Goal: Task Accomplishment & Management: Manage account settings

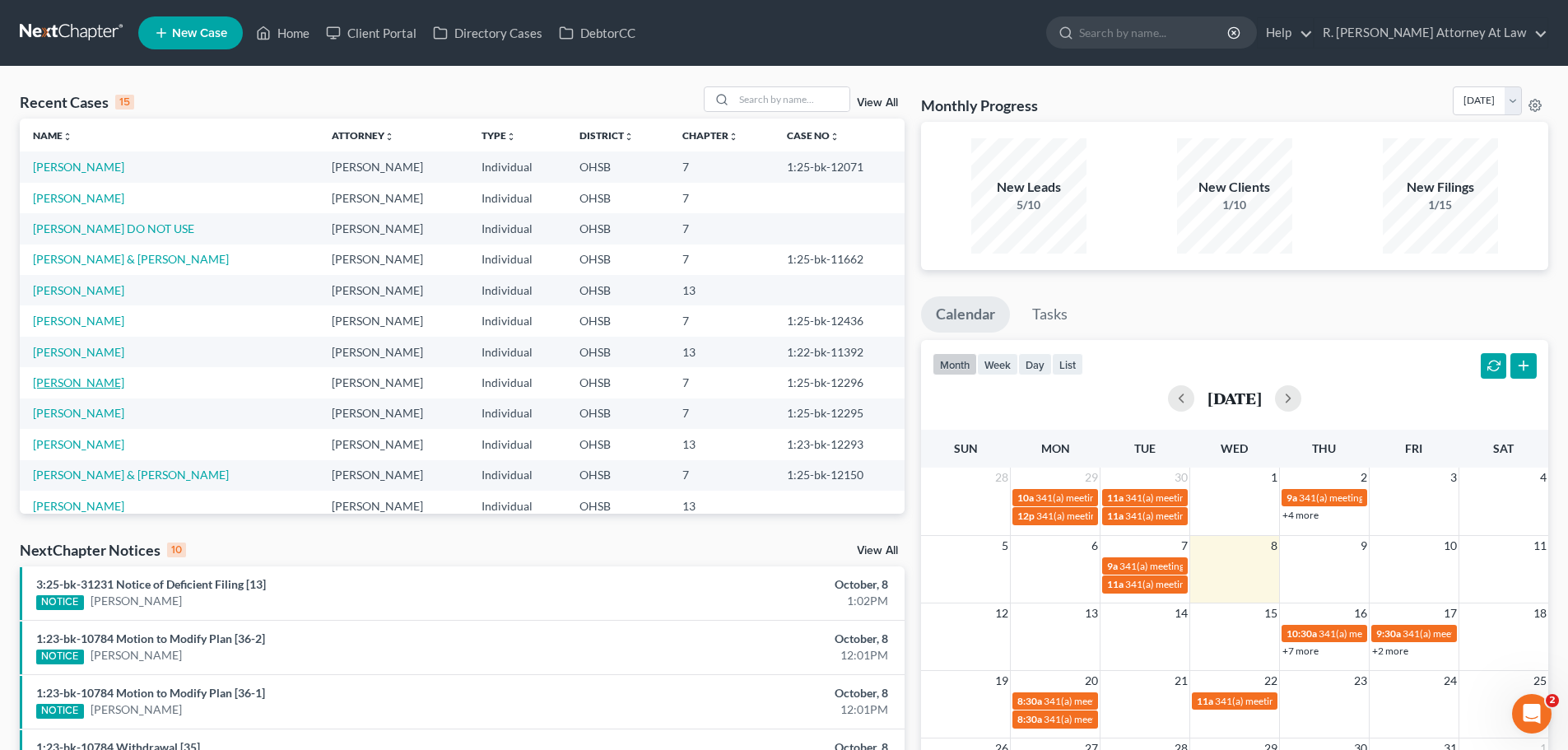
drag, startPoint x: 68, startPoint y: 386, endPoint x: 79, endPoint y: 380, distance: 12.5
click at [69, 385] on link "[PERSON_NAME]" at bounding box center [79, 382] width 91 height 14
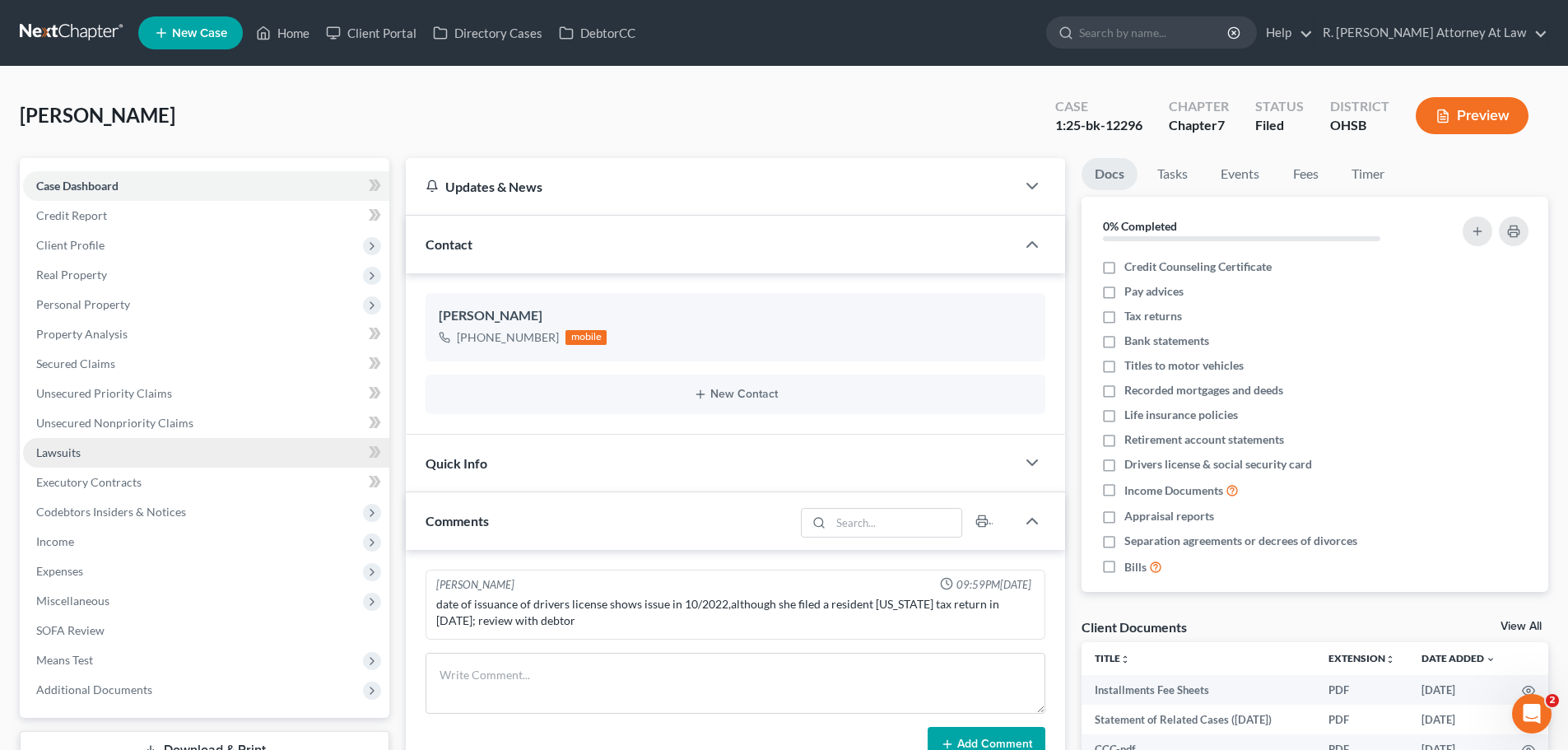
drag, startPoint x: 74, startPoint y: 456, endPoint x: 84, endPoint y: 452, distance: 10.8
click at [75, 456] on span "Lawsuits" at bounding box center [58, 452] width 45 height 14
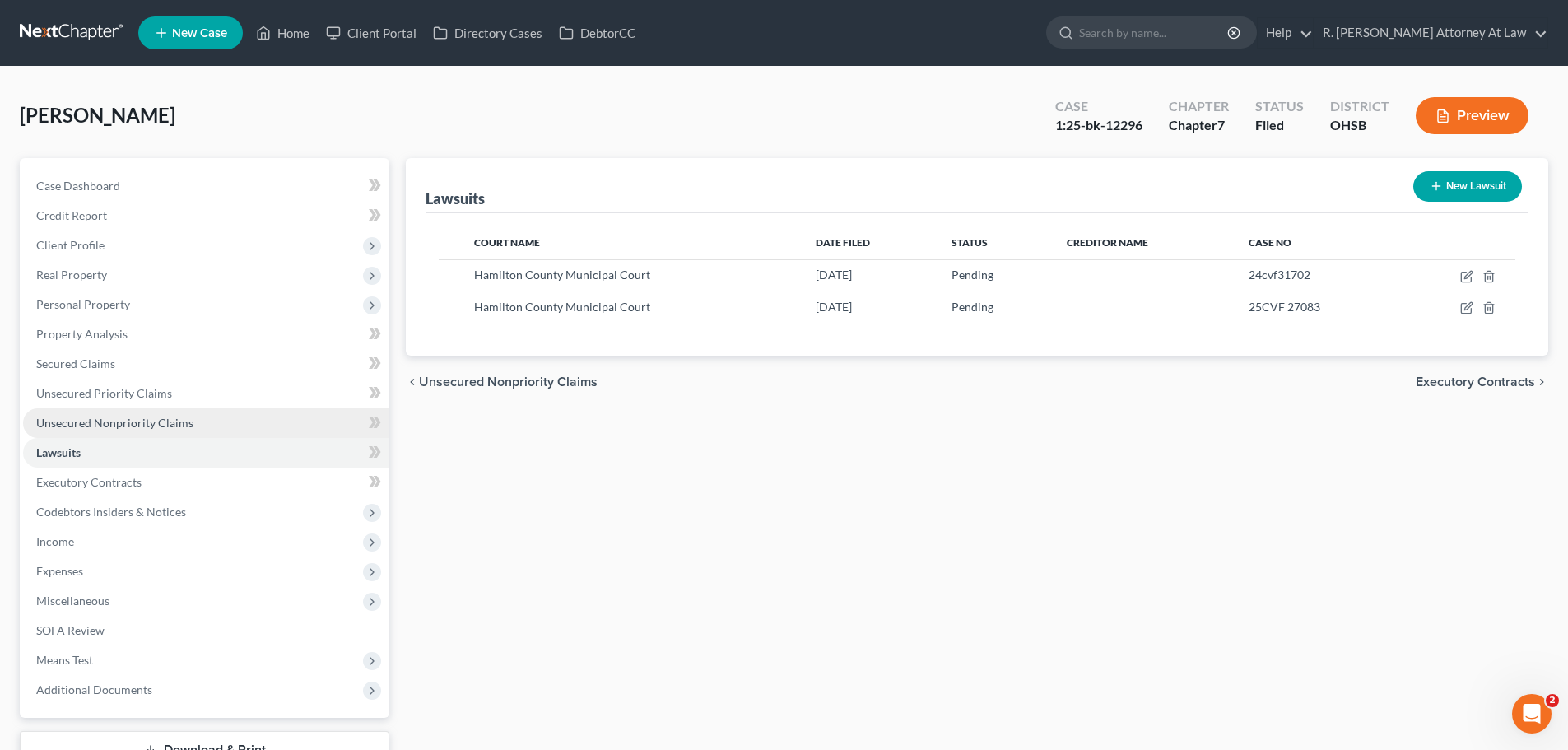
click at [95, 424] on span "Unsecured Nonpriority Claims" at bounding box center [114, 422] width 157 height 14
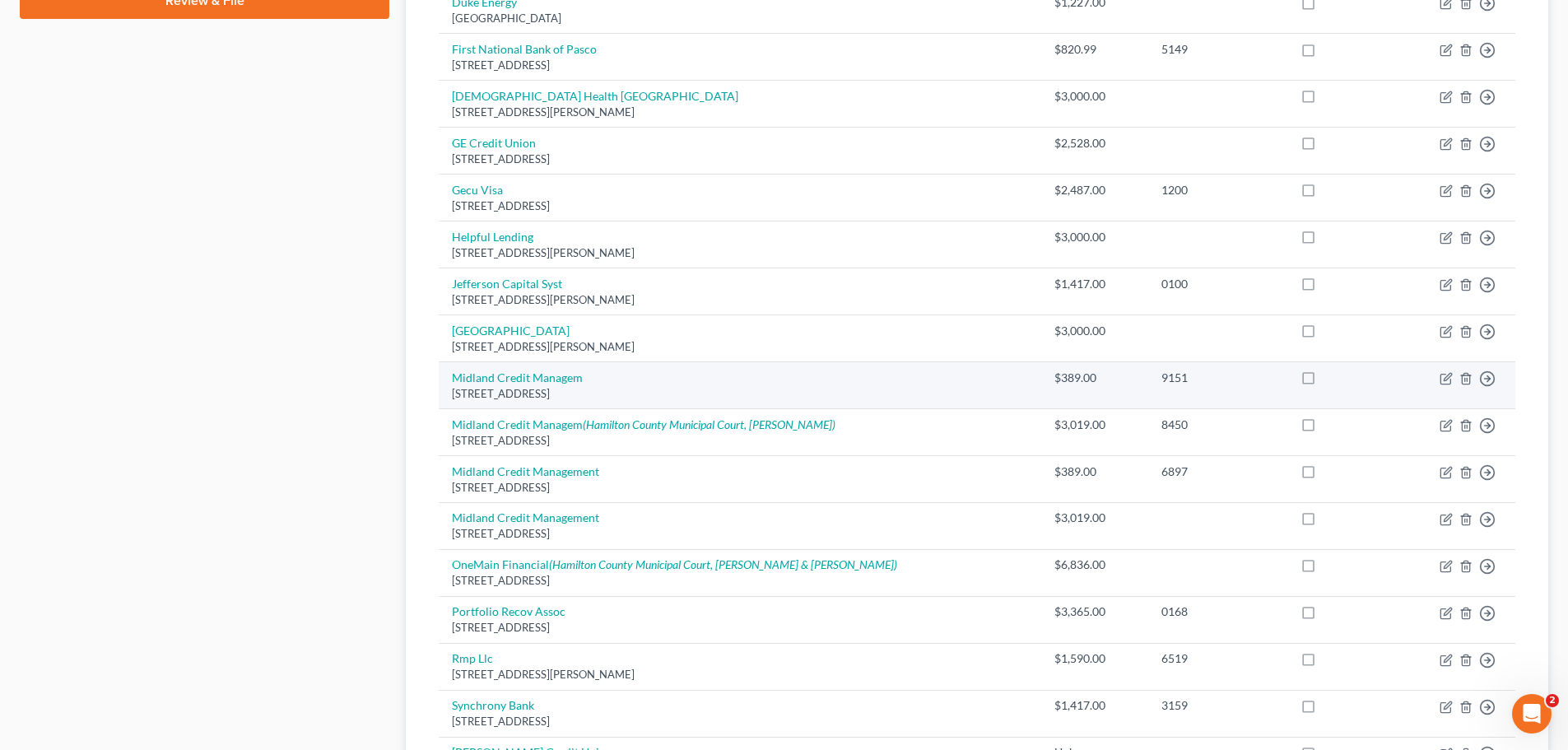
scroll to position [823, 0]
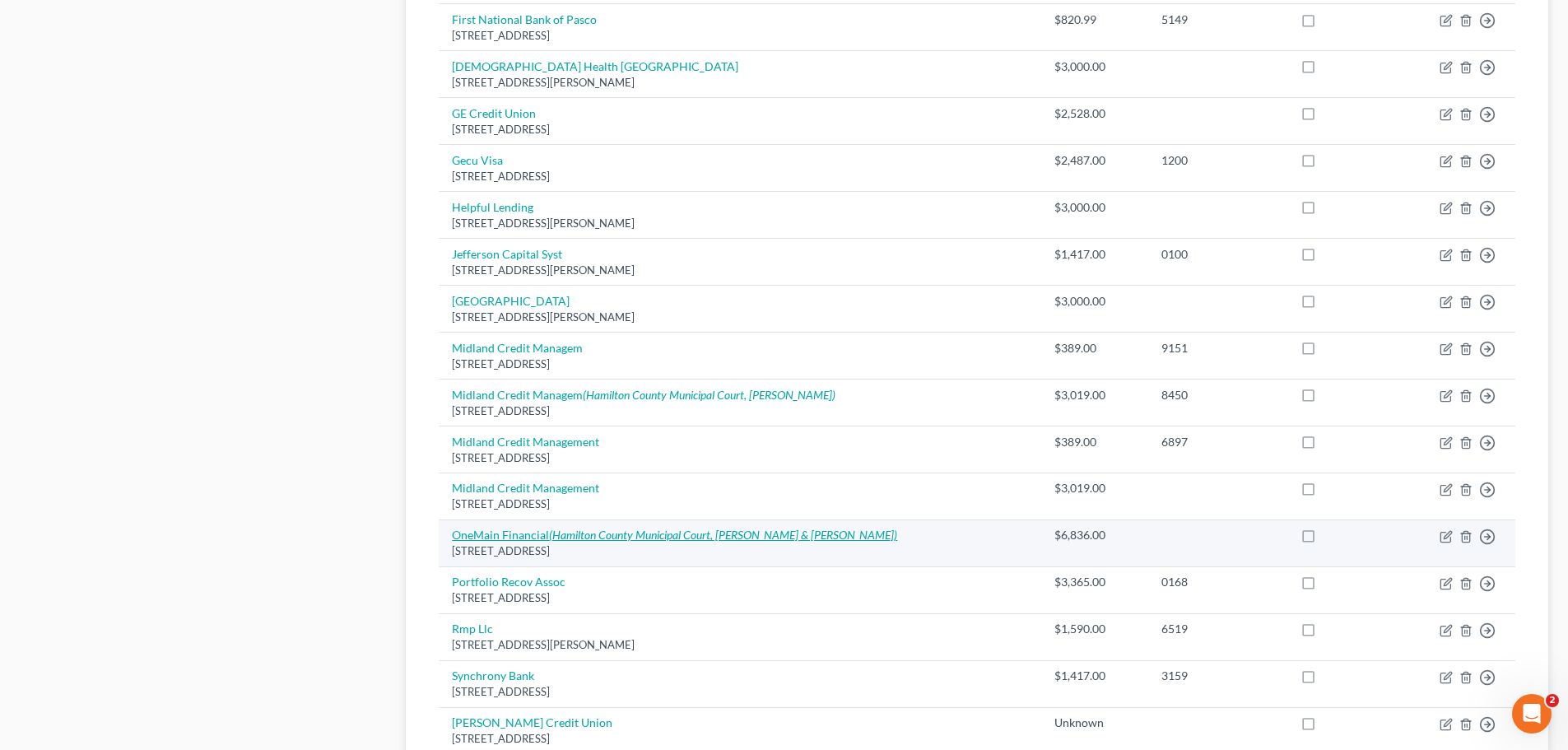
click at [763, 538] on icon "(Hamilton County Municipal Court, [PERSON_NAME] & [PERSON_NAME])" at bounding box center [723, 535] width 348 height 14
select select "15"
select select "10"
select select "0"
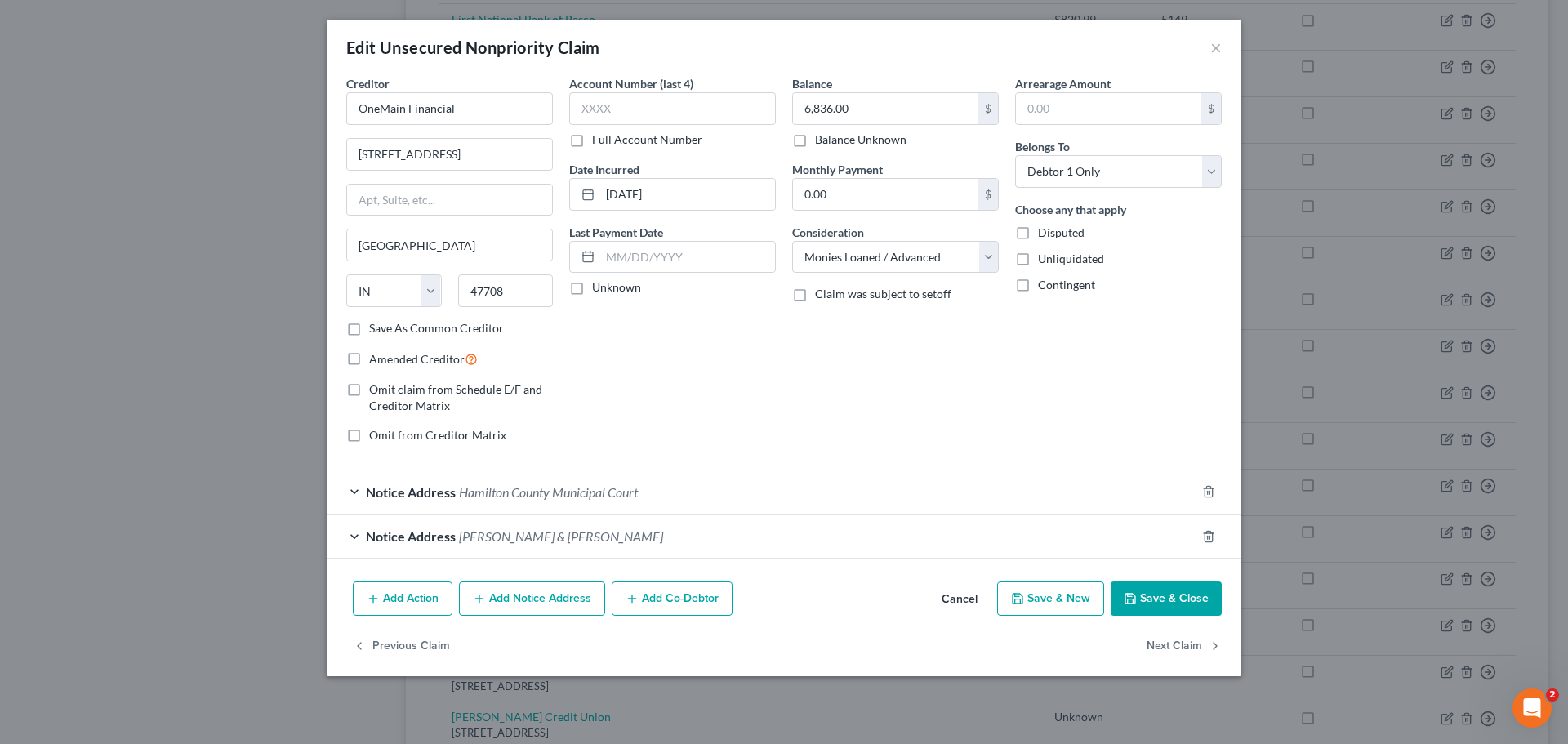
click at [624, 495] on span "Hamilton County Municipal Court" at bounding box center [549, 492] width 179 height 15
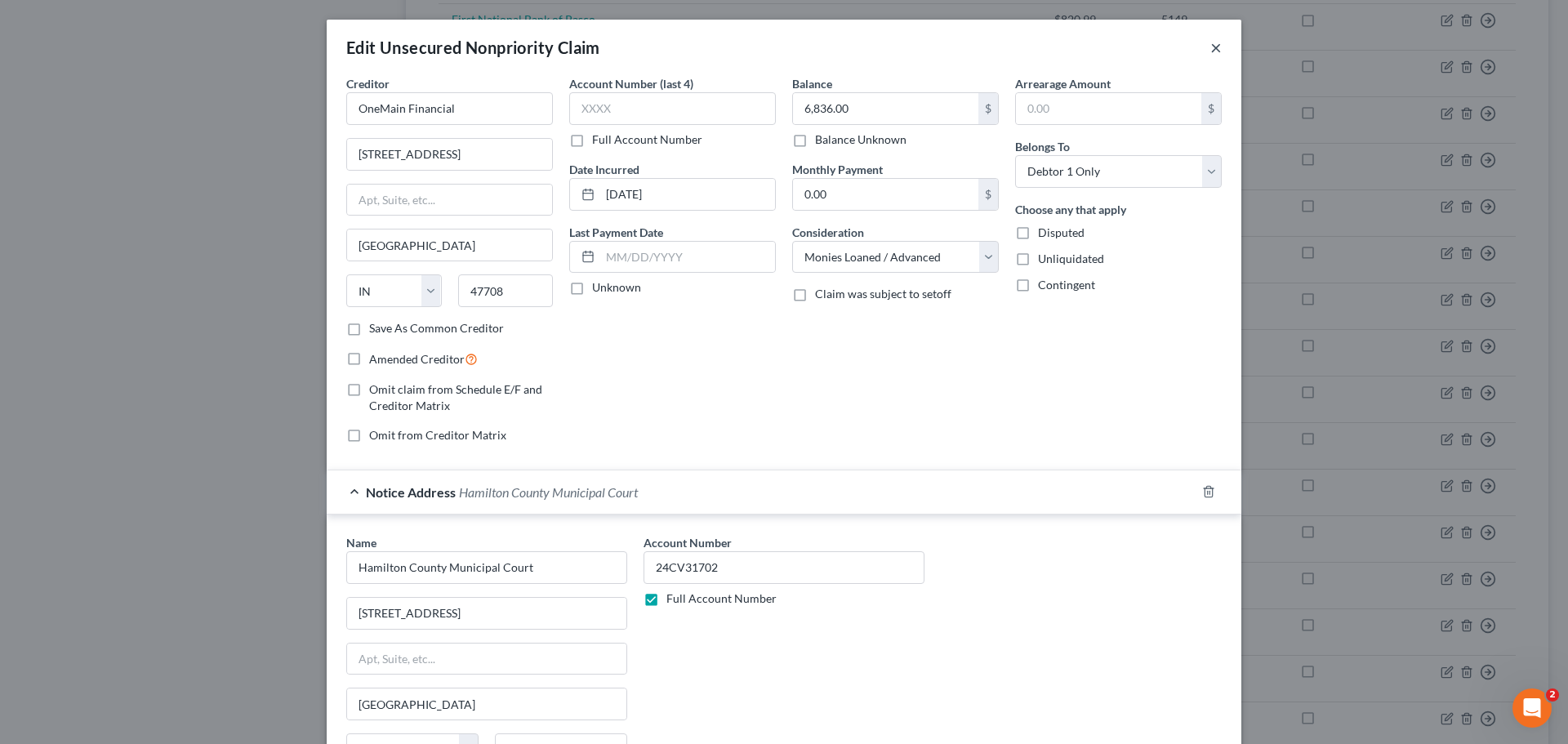
click at [1210, 40] on button "×" at bounding box center [1216, 47] width 12 height 19
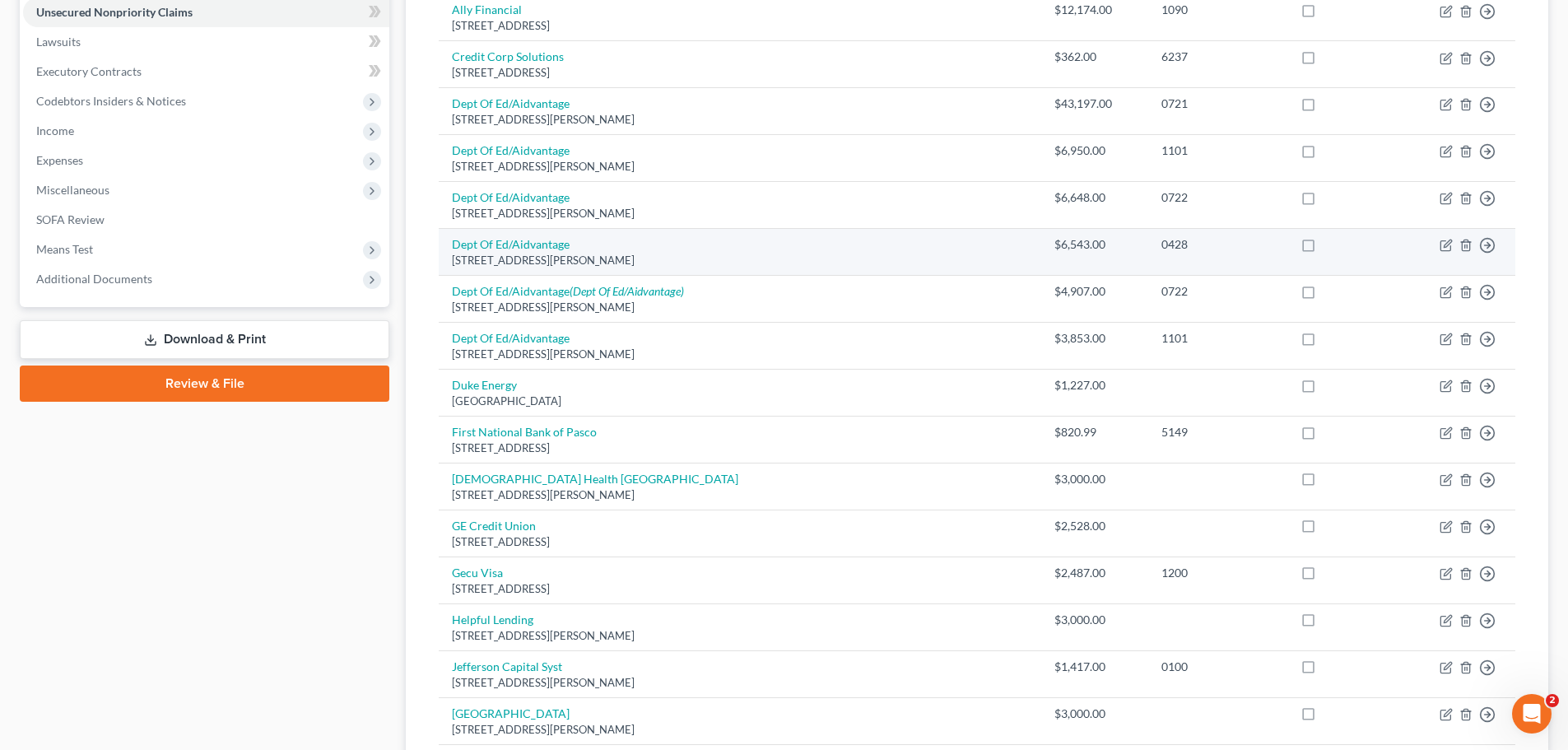
scroll to position [0, 0]
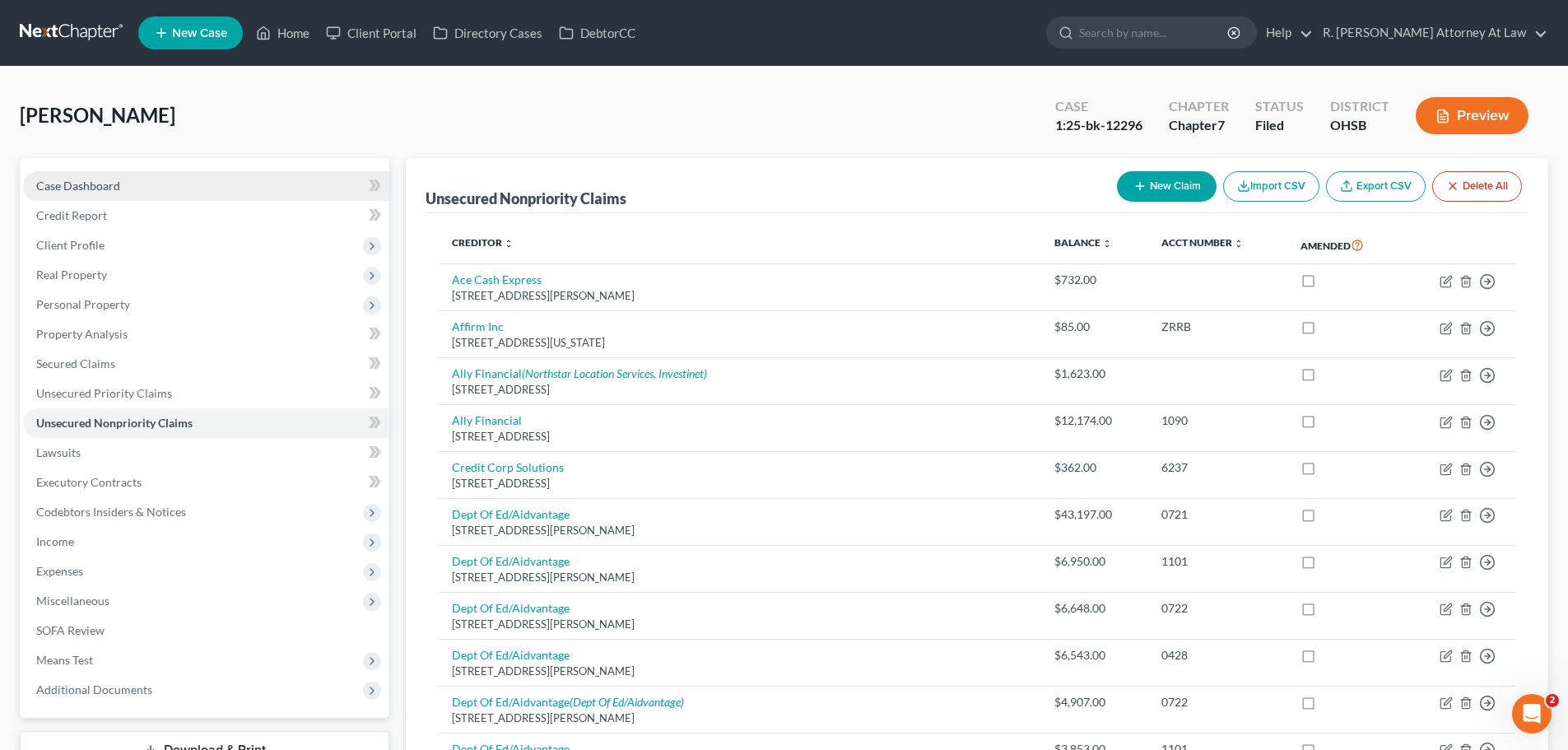
click at [67, 187] on span "Case Dashboard" at bounding box center [78, 185] width 84 height 14
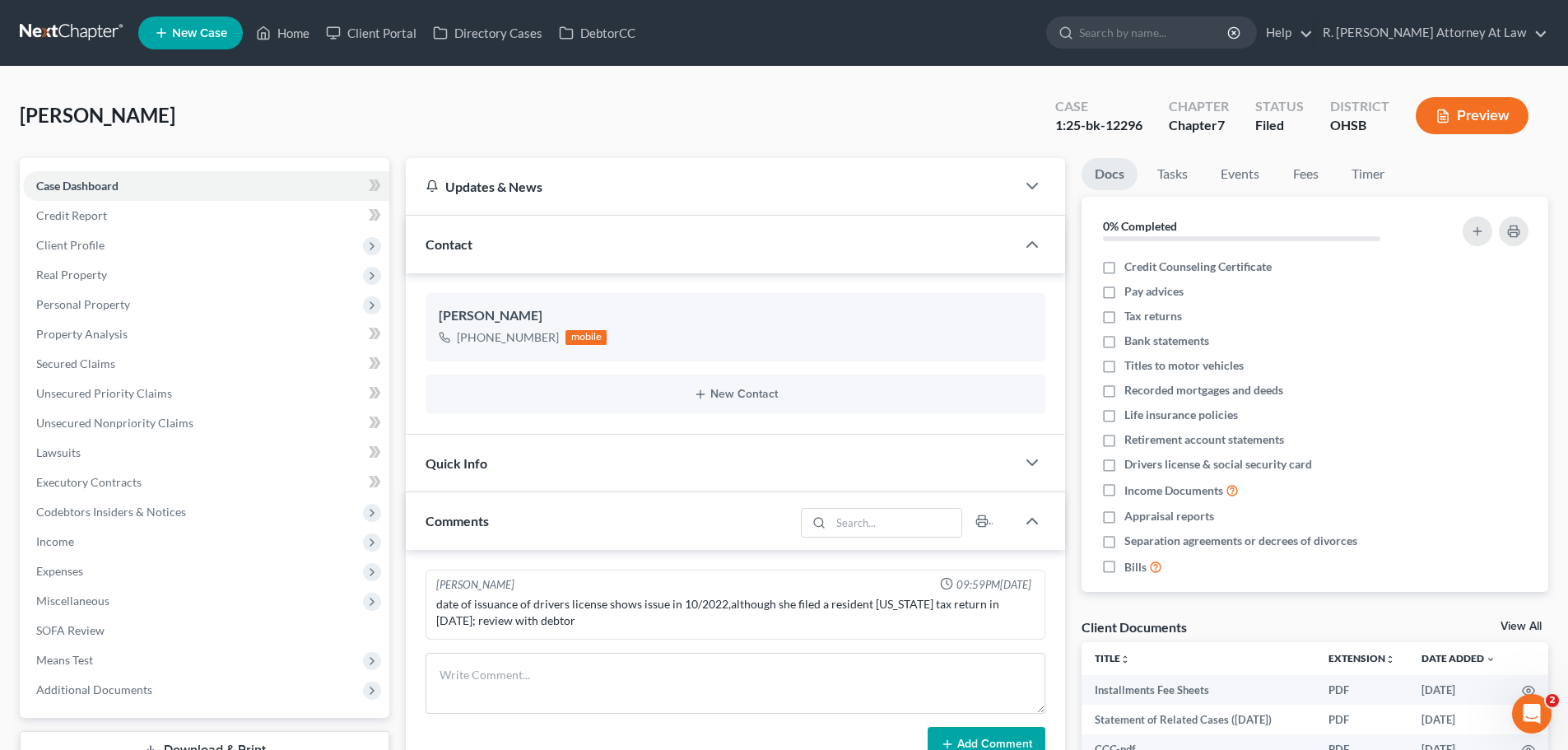
scroll to position [165, 0]
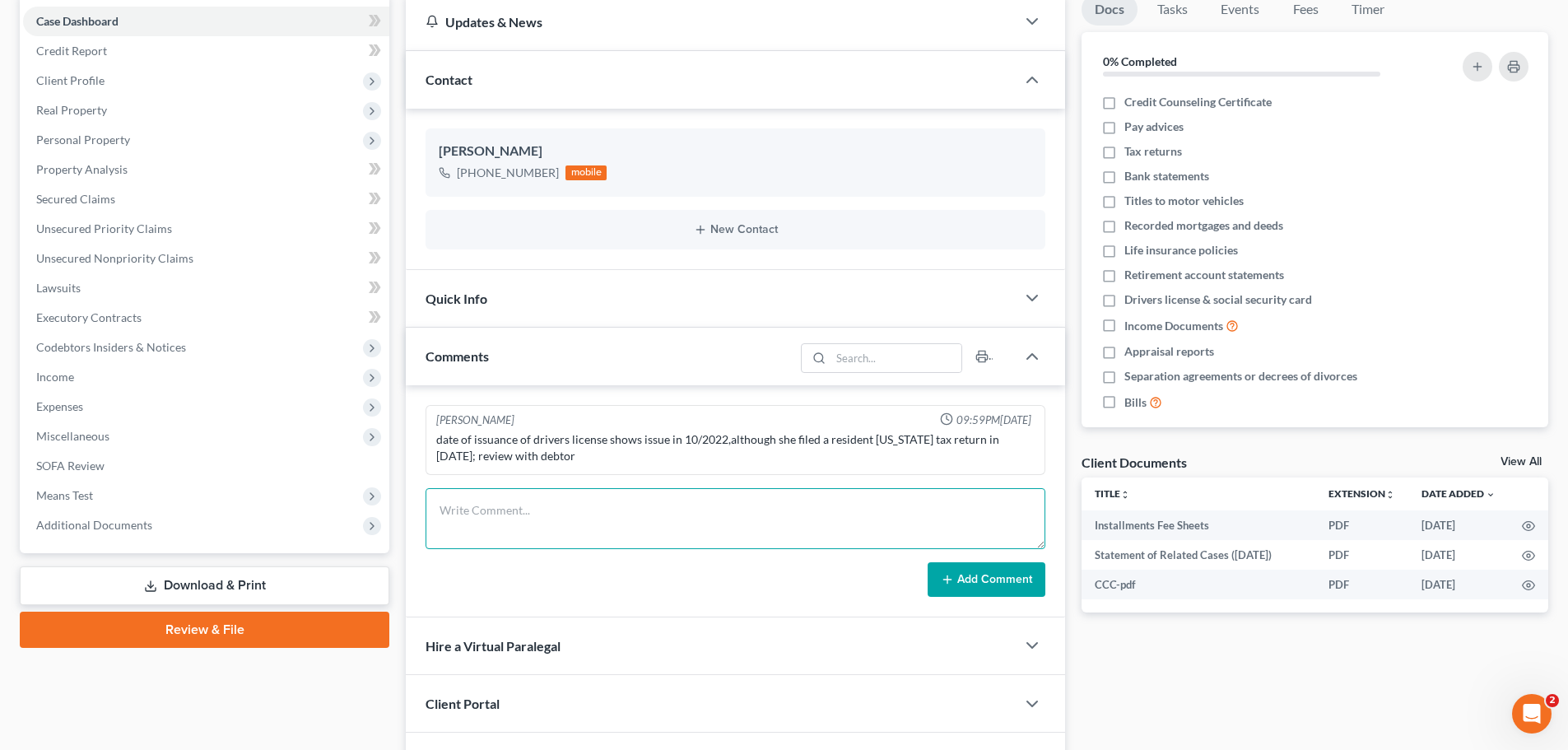
drag, startPoint x: 531, startPoint y: 490, endPoint x: 562, endPoint y: 489, distance: 31.0
click at [533, 490] on textarea at bounding box center [735, 518] width 620 height 61
drag, startPoint x: 803, startPoint y: 507, endPoint x: 831, endPoint y: 503, distance: 28.3
click at [808, 507] on textarea "Price called to say she was still getting garnisheed. Called Ya" at bounding box center [735, 518] width 620 height 61
click at [792, 498] on textarea "Price called to say she was still getting garnisheed. Called Ya" at bounding box center [735, 518] width 620 height 61
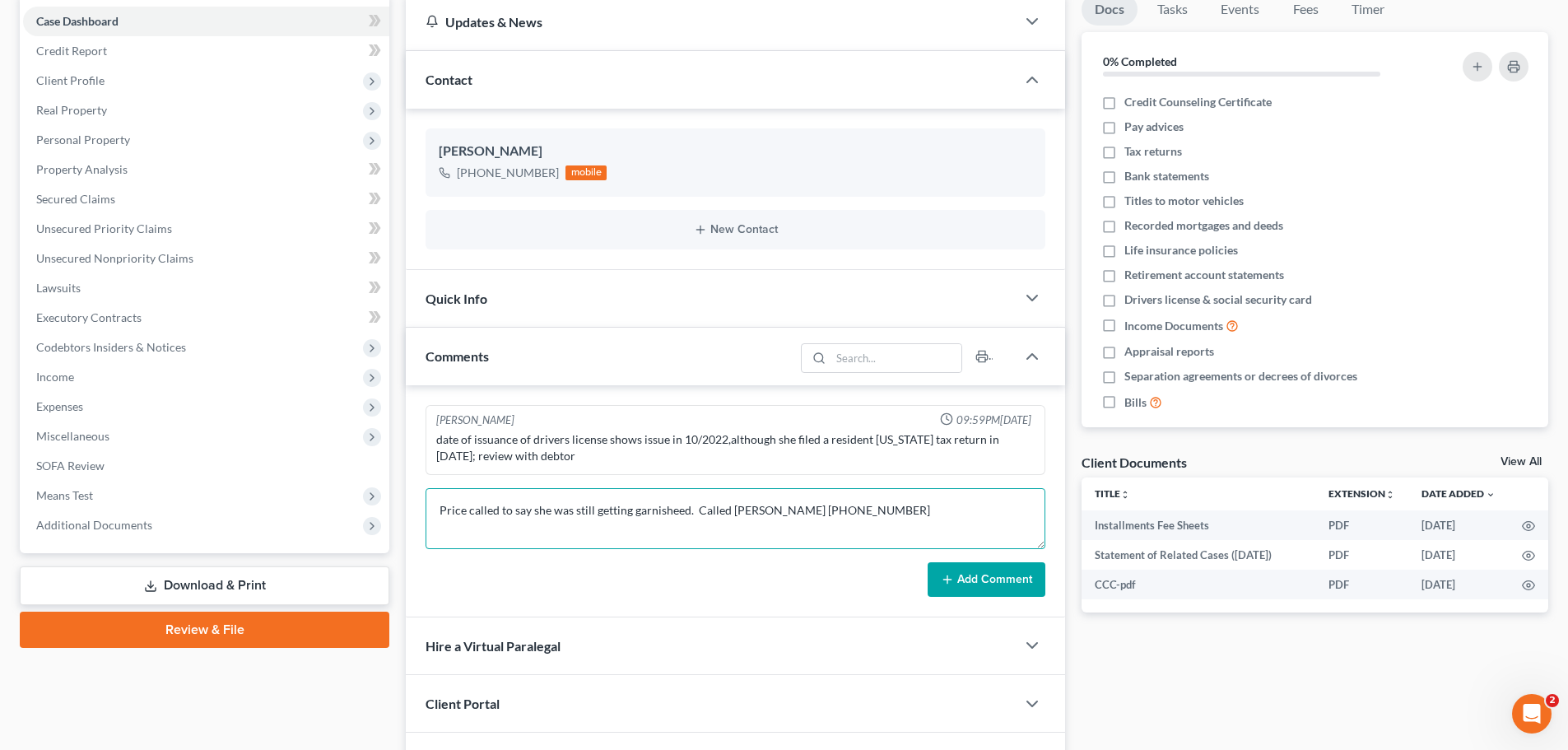
drag, startPoint x: 810, startPoint y: 505, endPoint x: 819, endPoint y: 503, distance: 9.2
click at [812, 505] on textarea "Price called to say she was still getting garnisheed. Called [PERSON_NAME] [PHO…" at bounding box center [735, 518] width 620 height 61
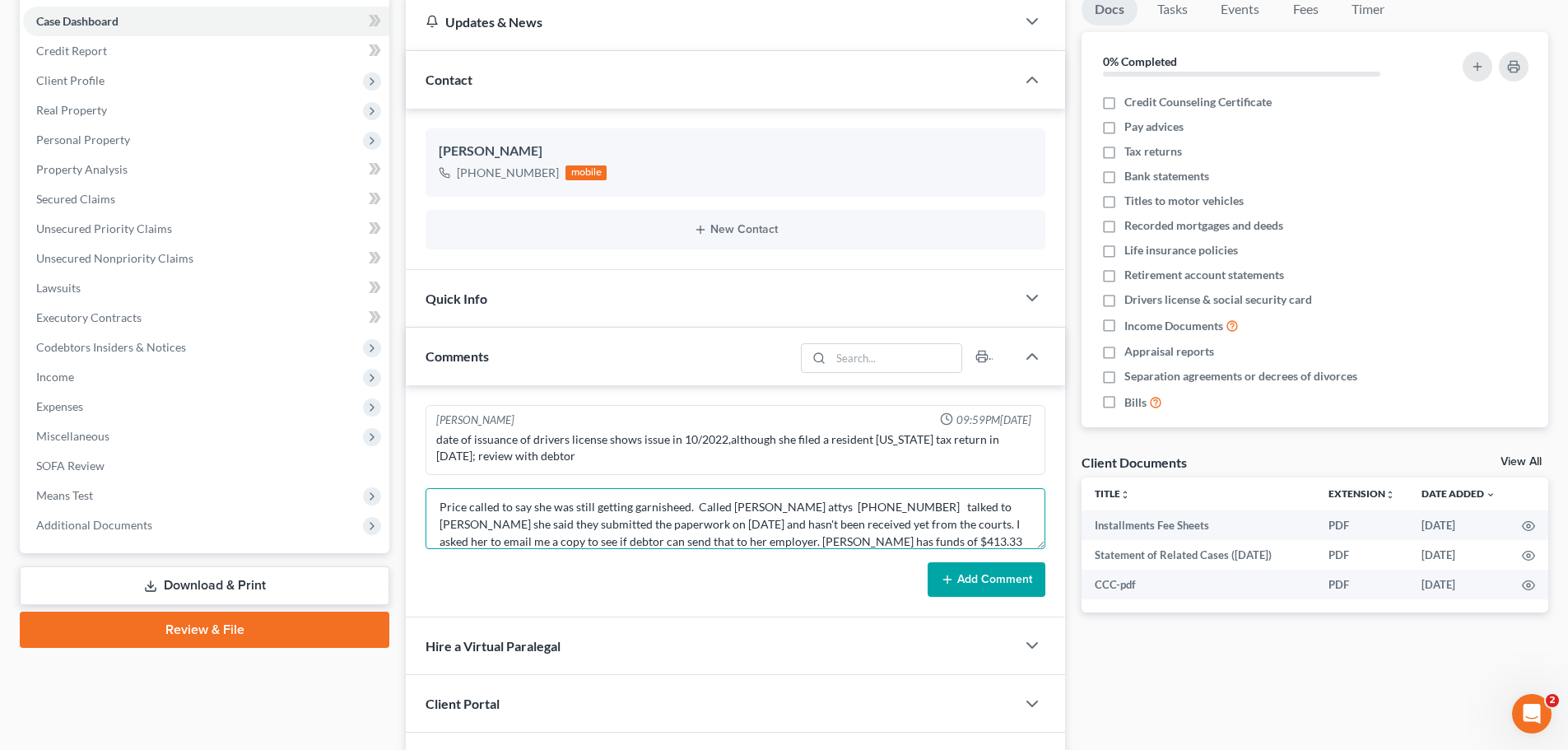
scroll to position [20, 0]
type textarea "Price called to say she was still getting garnisheed. Called [PERSON_NAME] atty…"
click at [943, 576] on icon at bounding box center [948, 580] width 14 height 14
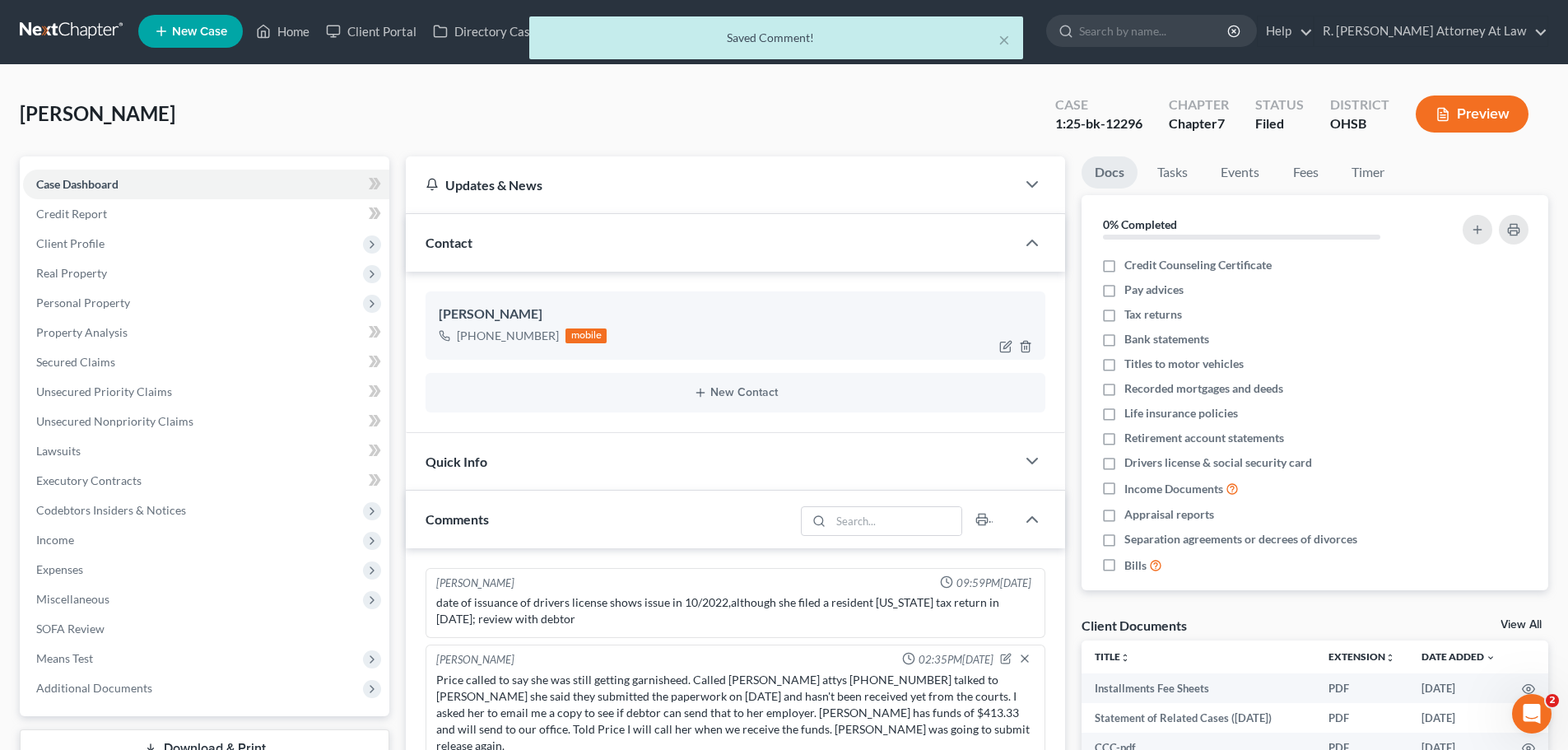
scroll to position [0, 0]
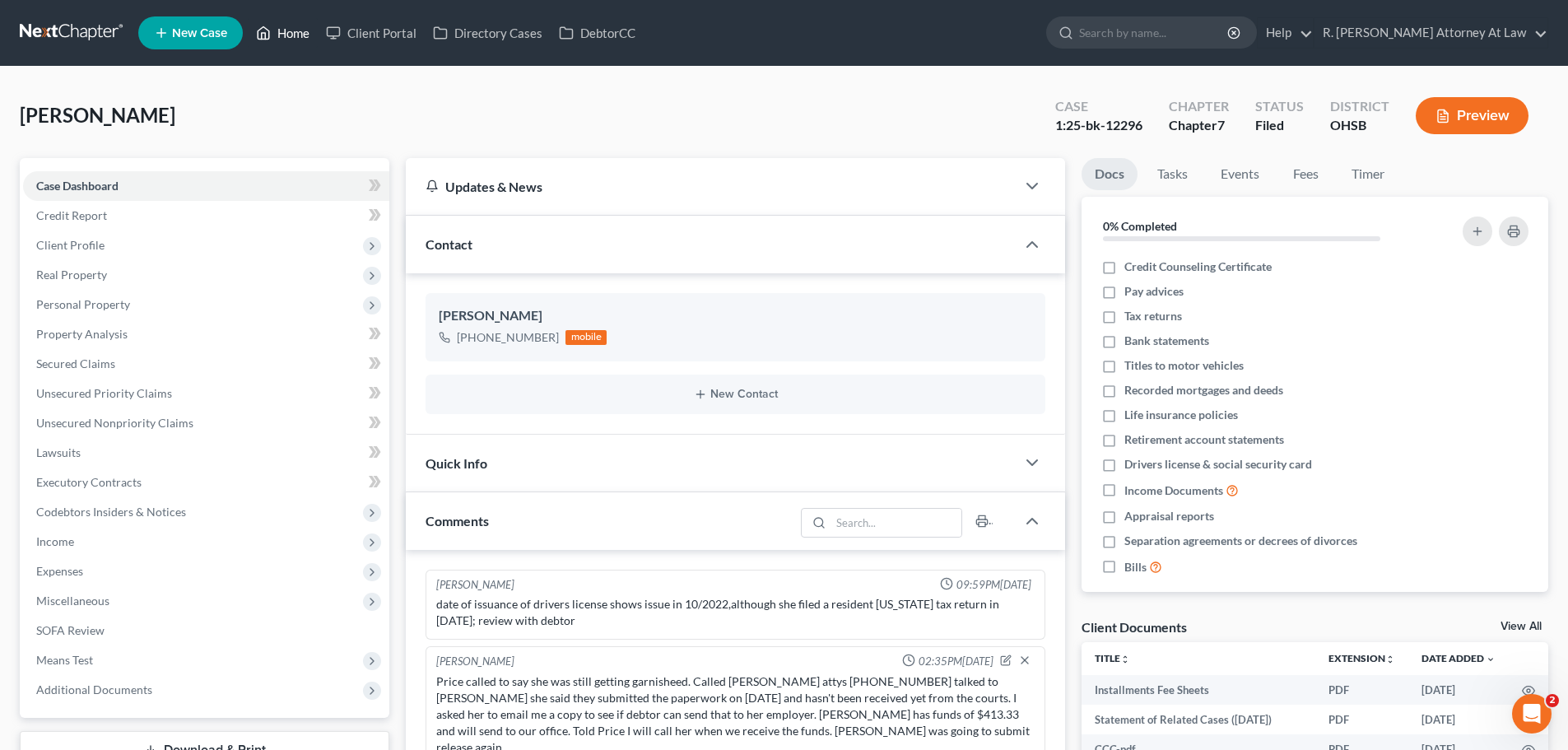
click at [292, 34] on link "Home" at bounding box center [282, 33] width 70 height 30
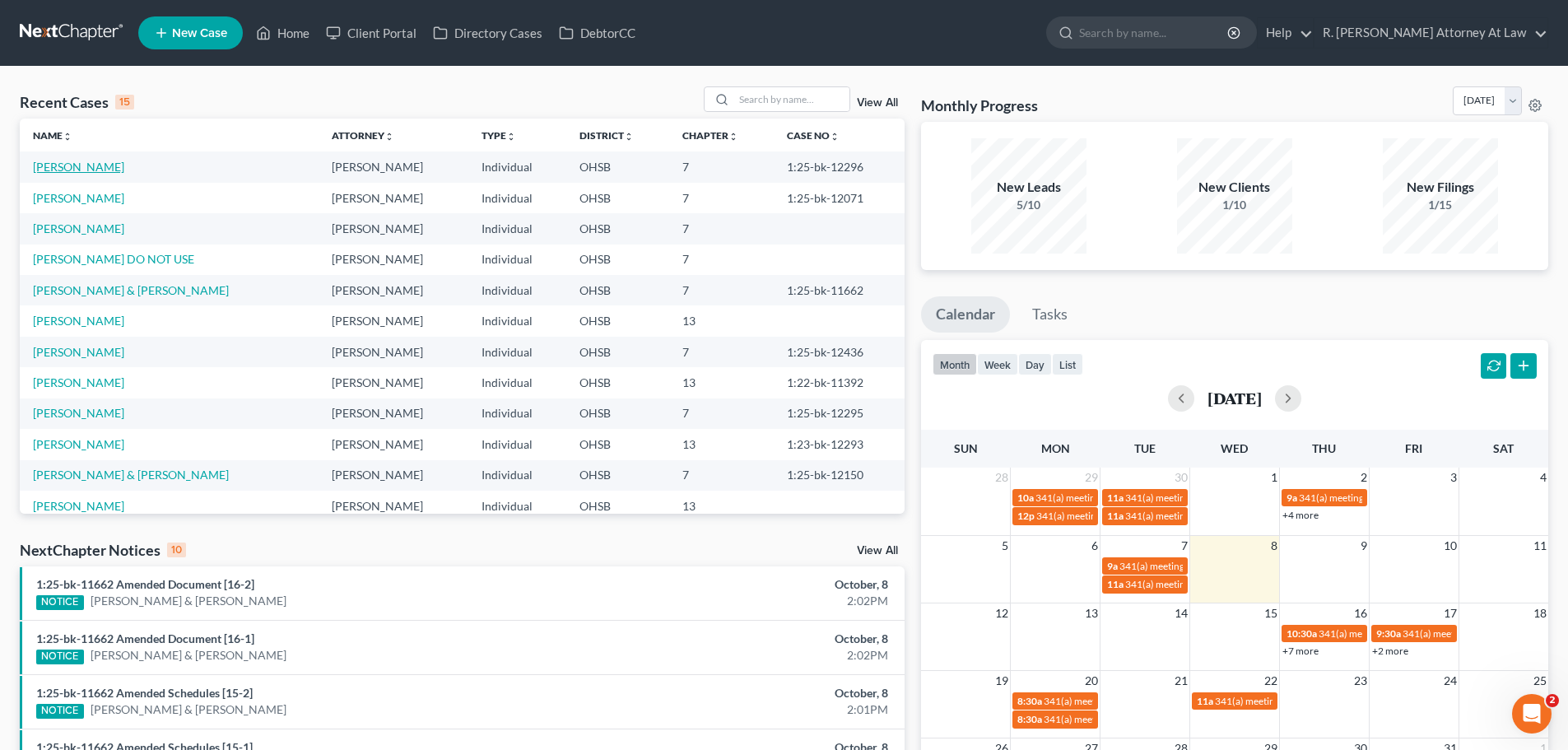
click at [56, 169] on link "[PERSON_NAME]" at bounding box center [79, 167] width 91 height 14
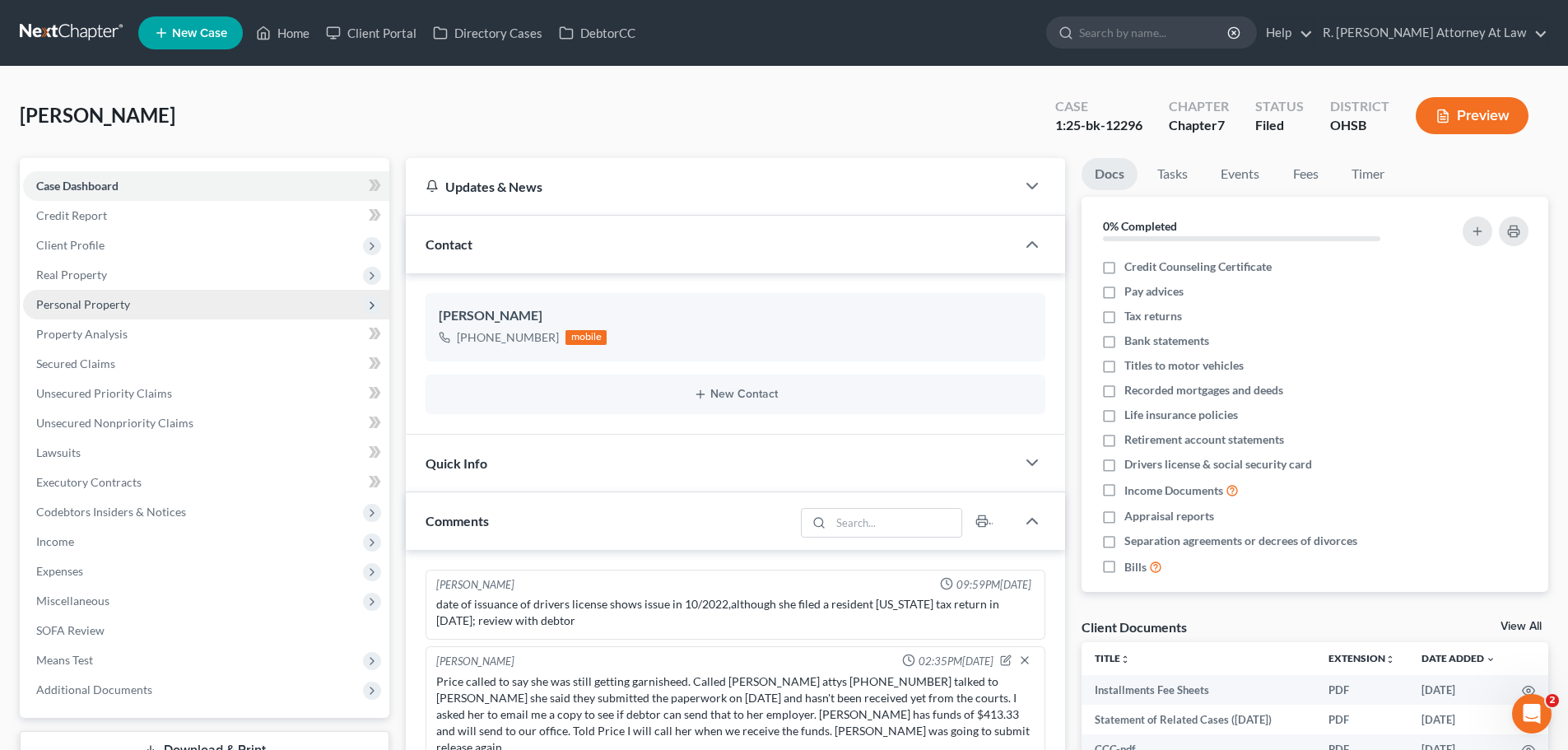
click at [84, 301] on span "Personal Property" at bounding box center [82, 304] width 94 height 14
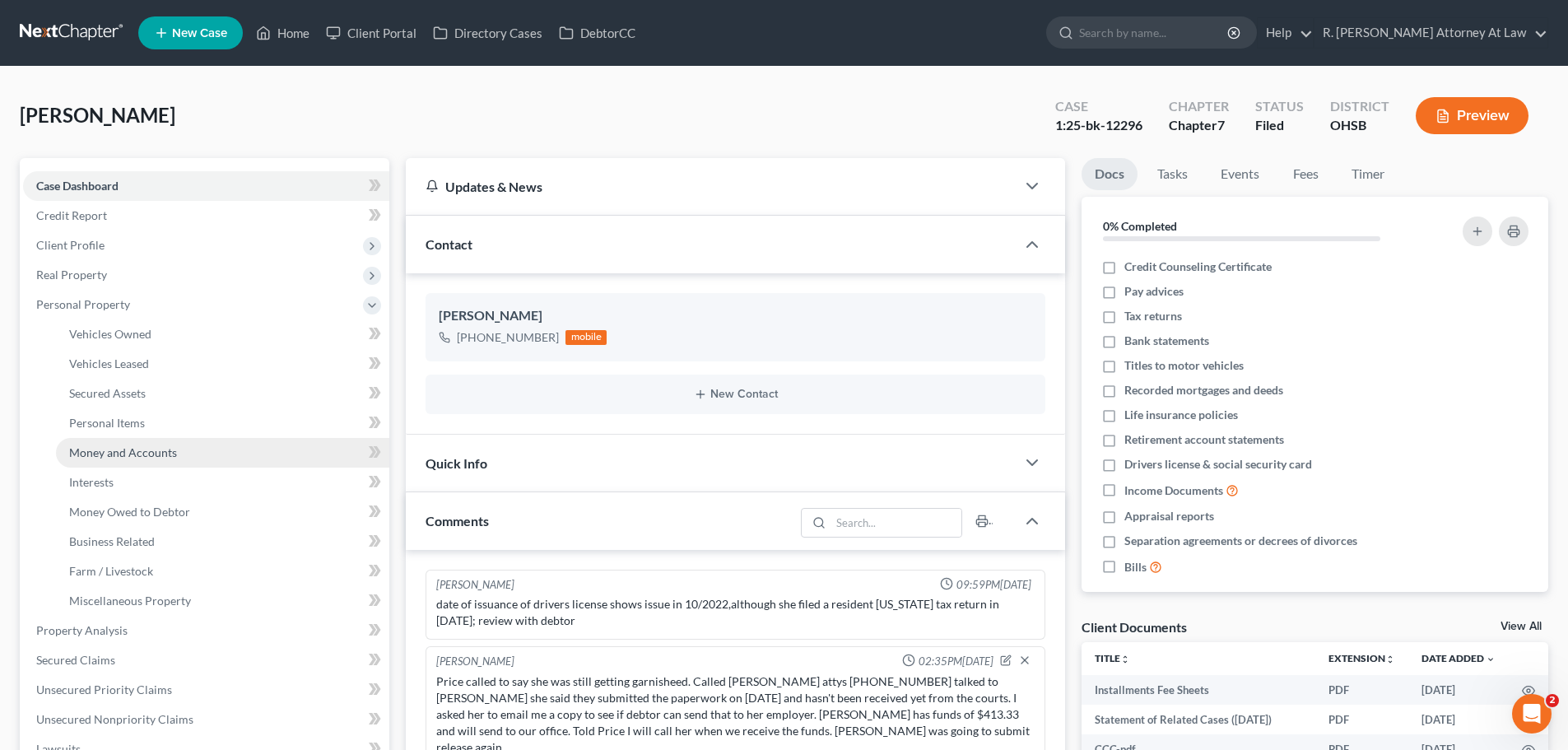
drag, startPoint x: 154, startPoint y: 455, endPoint x: 175, endPoint y: 447, distance: 22.5
click at [155, 454] on span "Money and Accounts" at bounding box center [122, 452] width 108 height 14
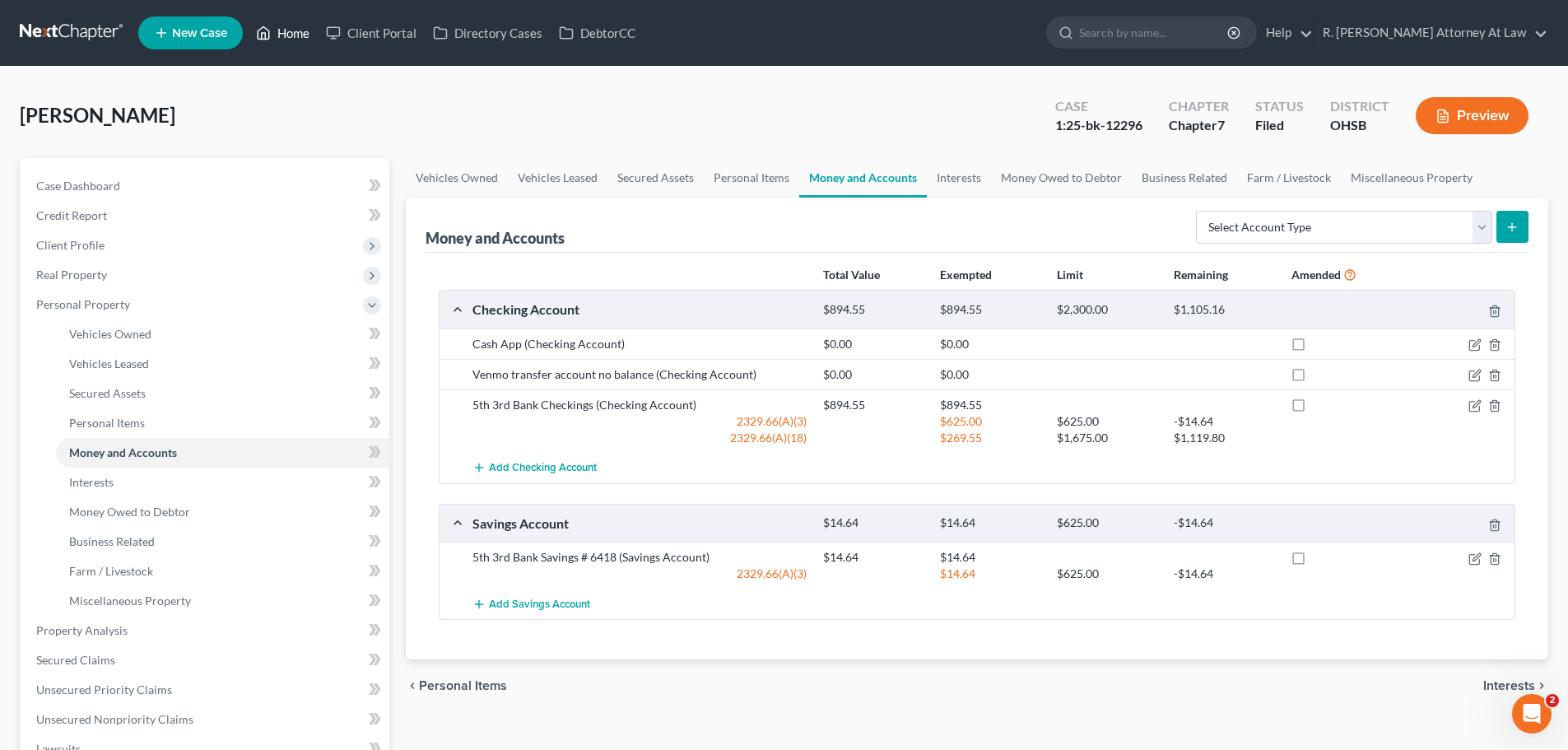
click at [275, 28] on link "Home" at bounding box center [282, 33] width 70 height 30
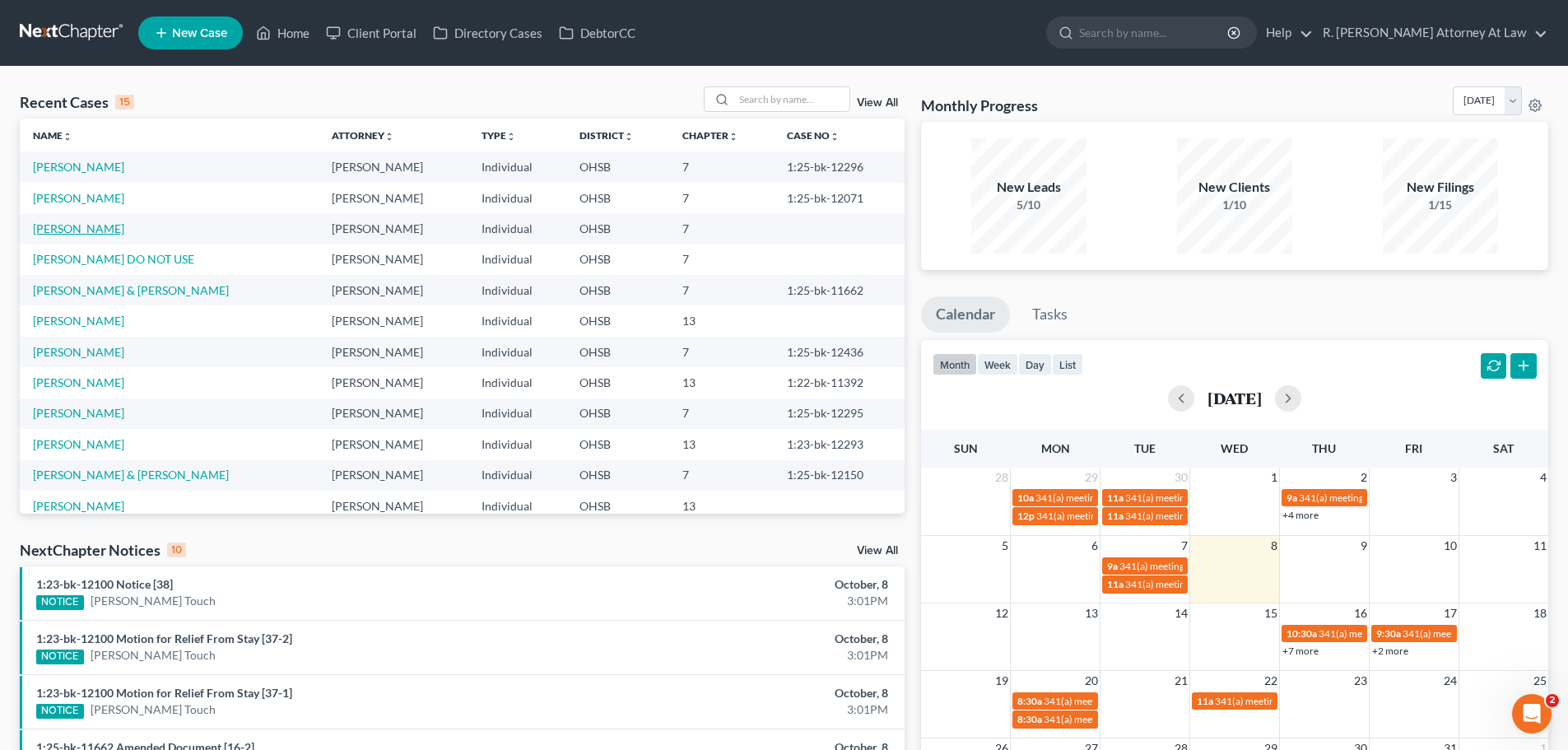
click at [92, 233] on link "[PERSON_NAME]" at bounding box center [79, 228] width 91 height 14
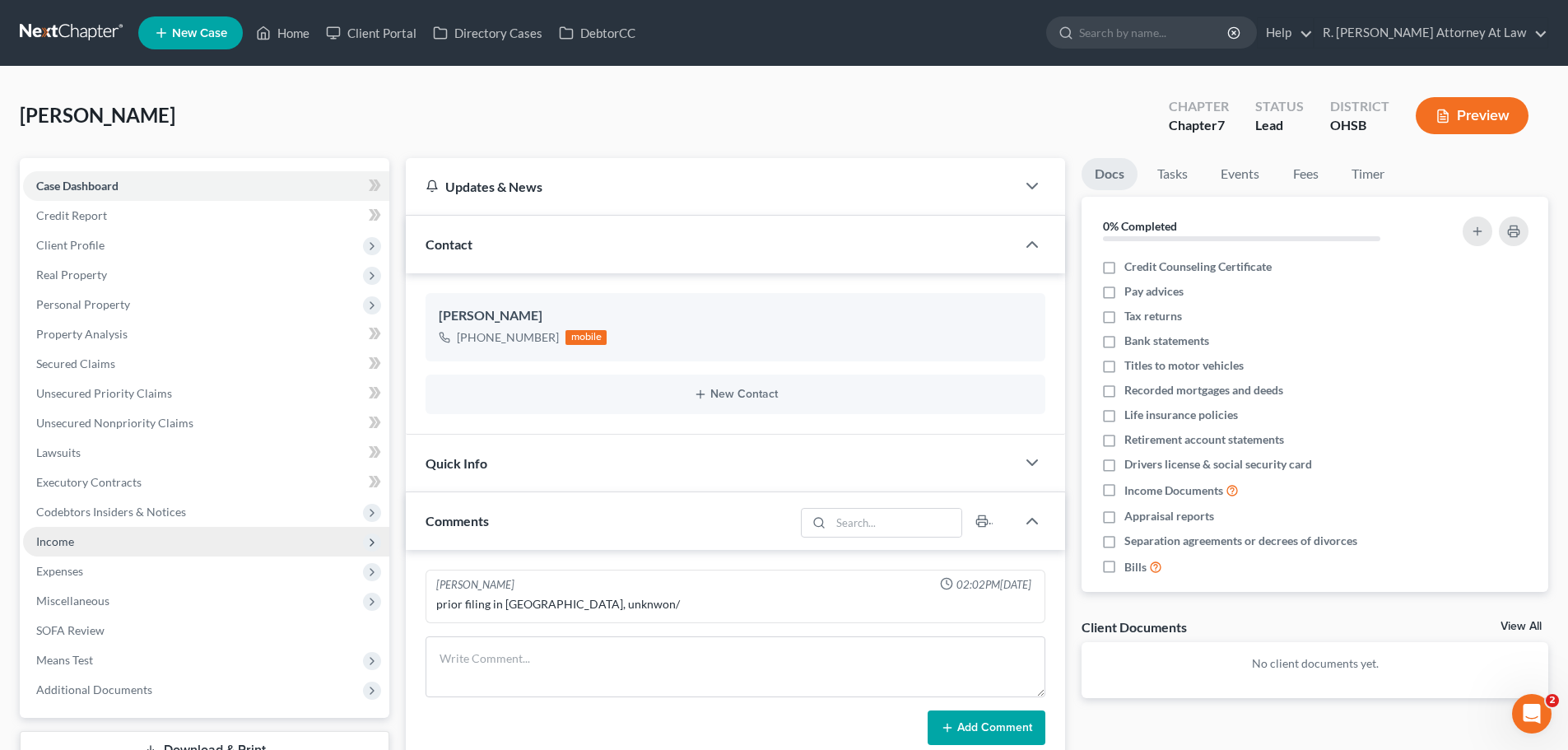
click at [56, 532] on span "Income" at bounding box center [207, 541] width 367 height 30
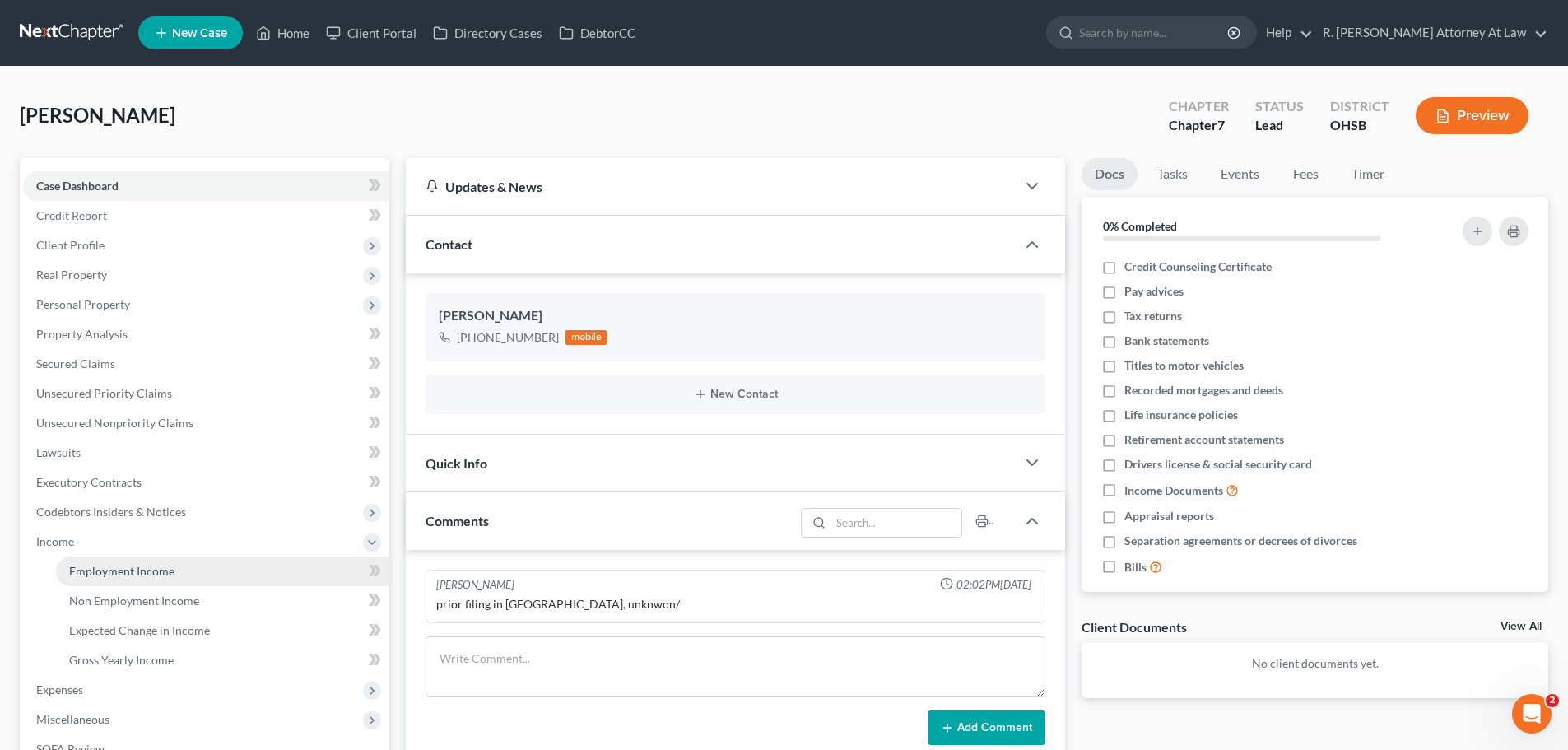
drag, startPoint x: 114, startPoint y: 570, endPoint x: 128, endPoint y: 565, distance: 14.9
click at [114, 569] on span "Employment Income" at bounding box center [121, 571] width 106 height 14
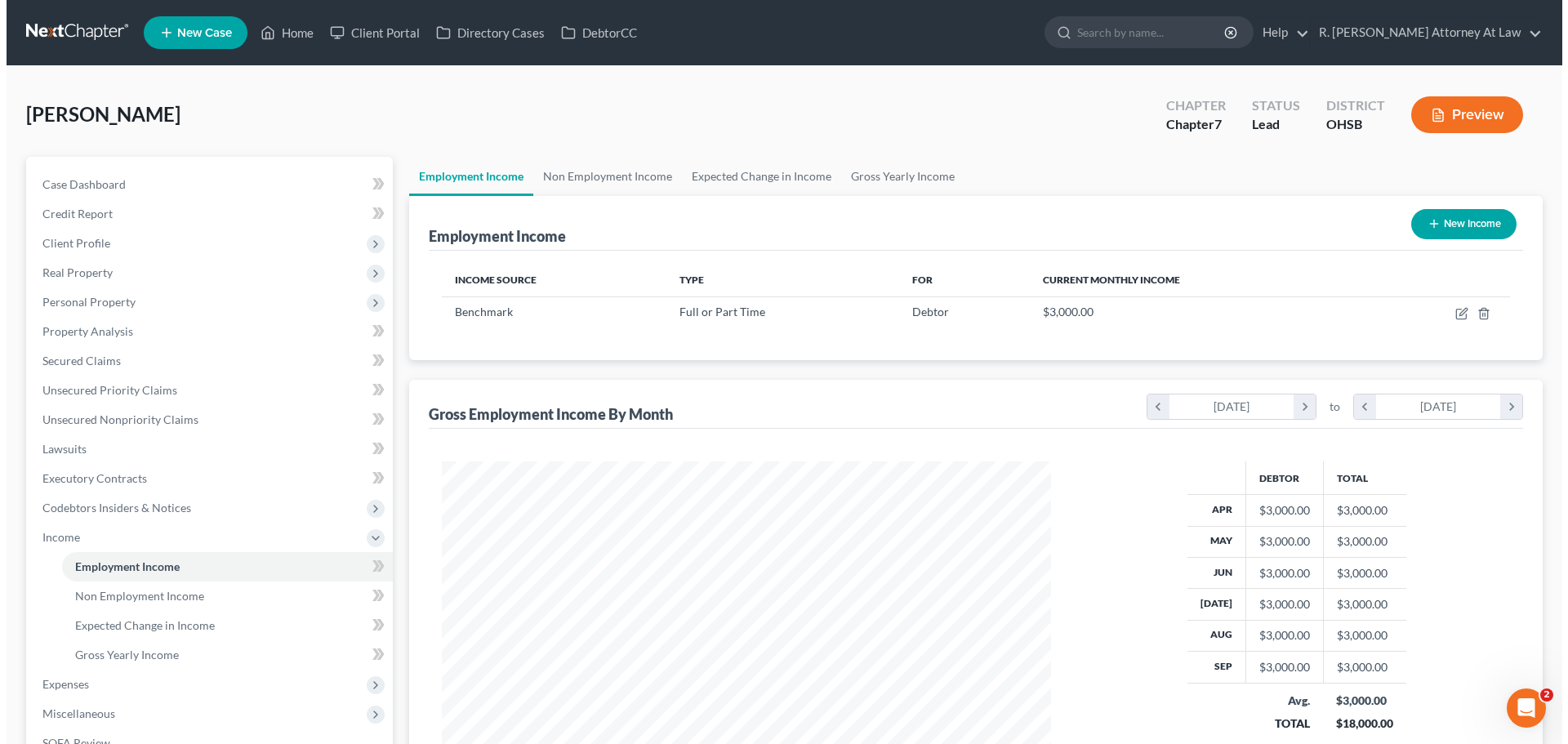
scroll to position [304, 642]
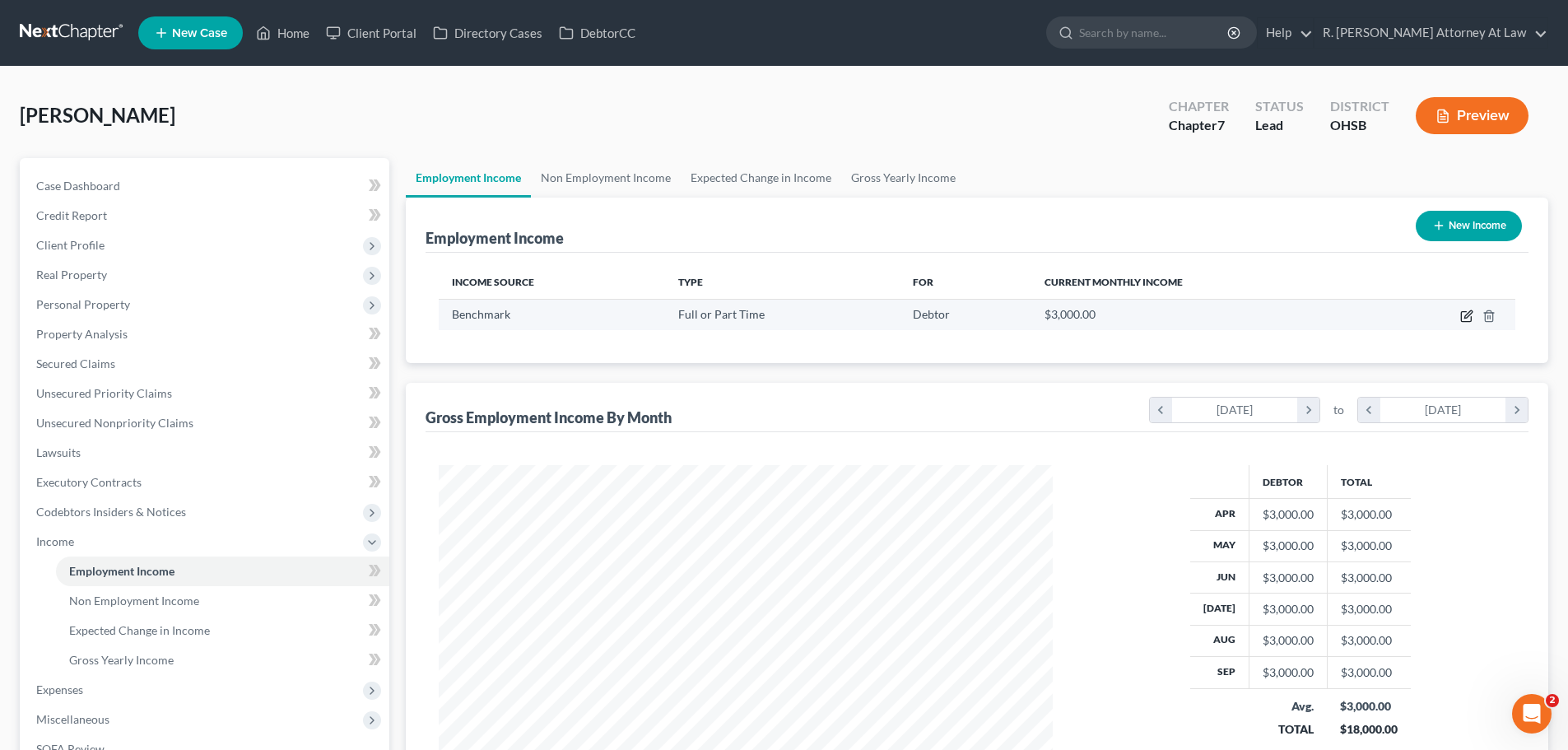
click at [1460, 314] on td at bounding box center [1444, 314] width 143 height 31
click at [1464, 314] on icon "button" at bounding box center [1467, 316] width 14 height 14
select select "0"
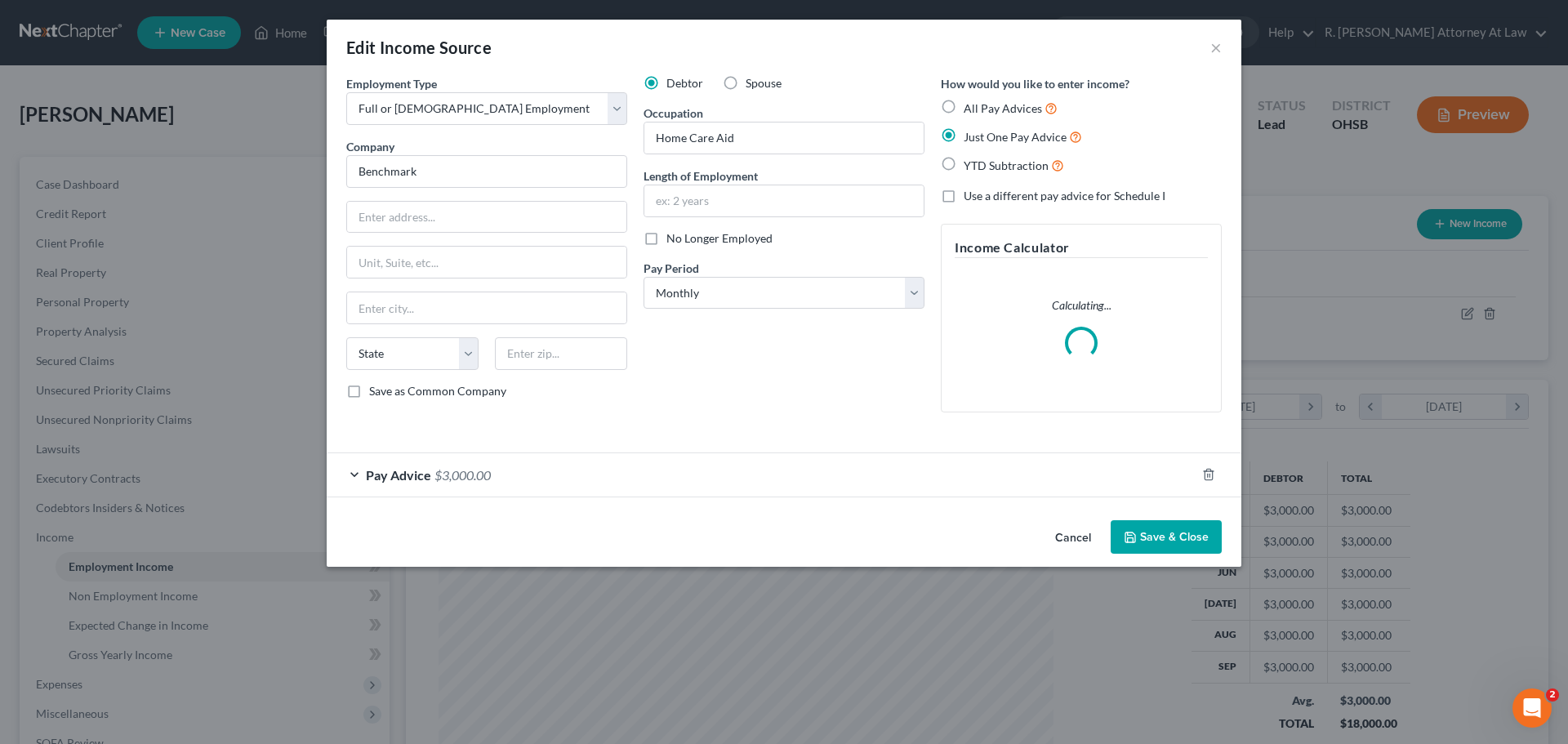
click at [425, 477] on span "Pay Advice" at bounding box center [398, 475] width 65 height 15
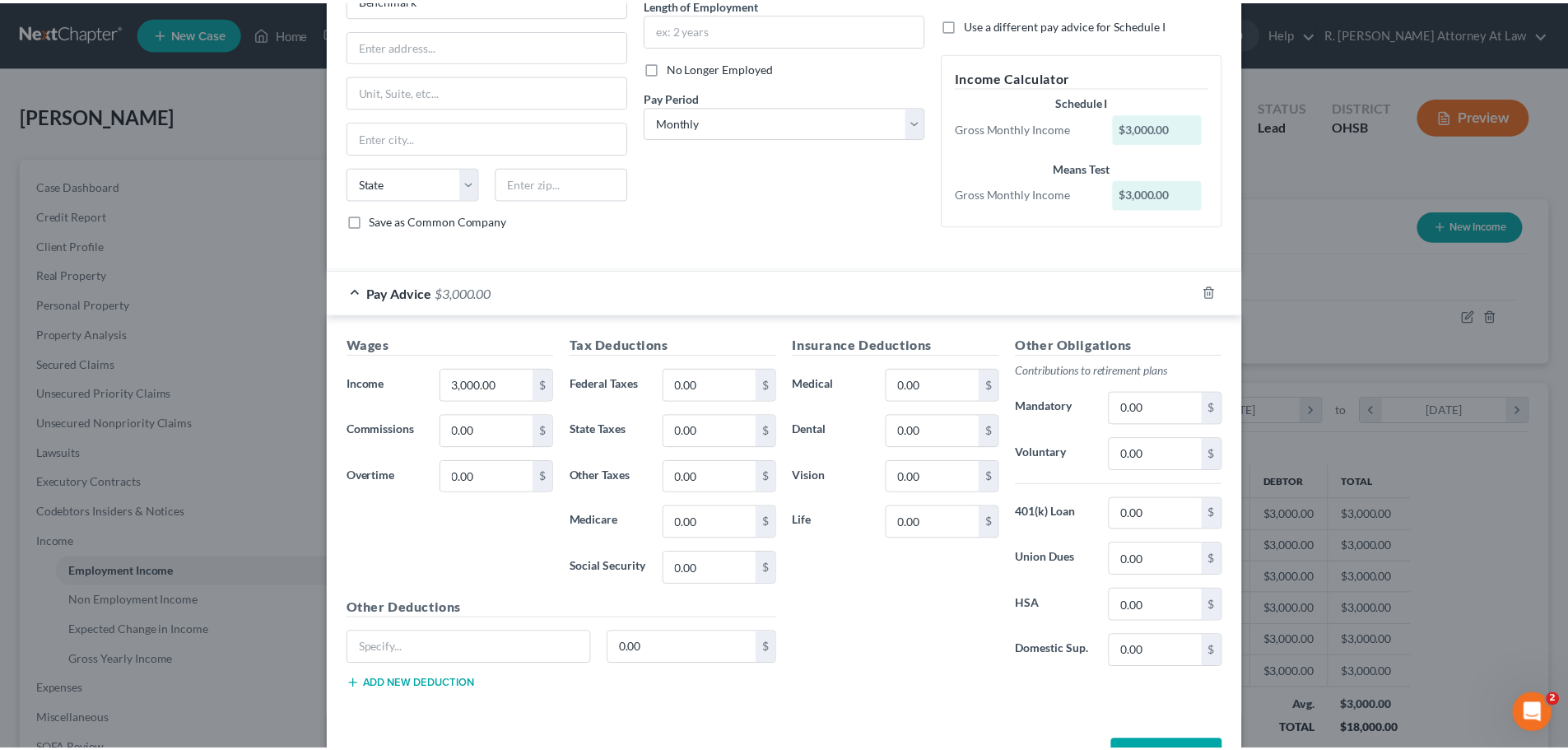
scroll to position [231, 0]
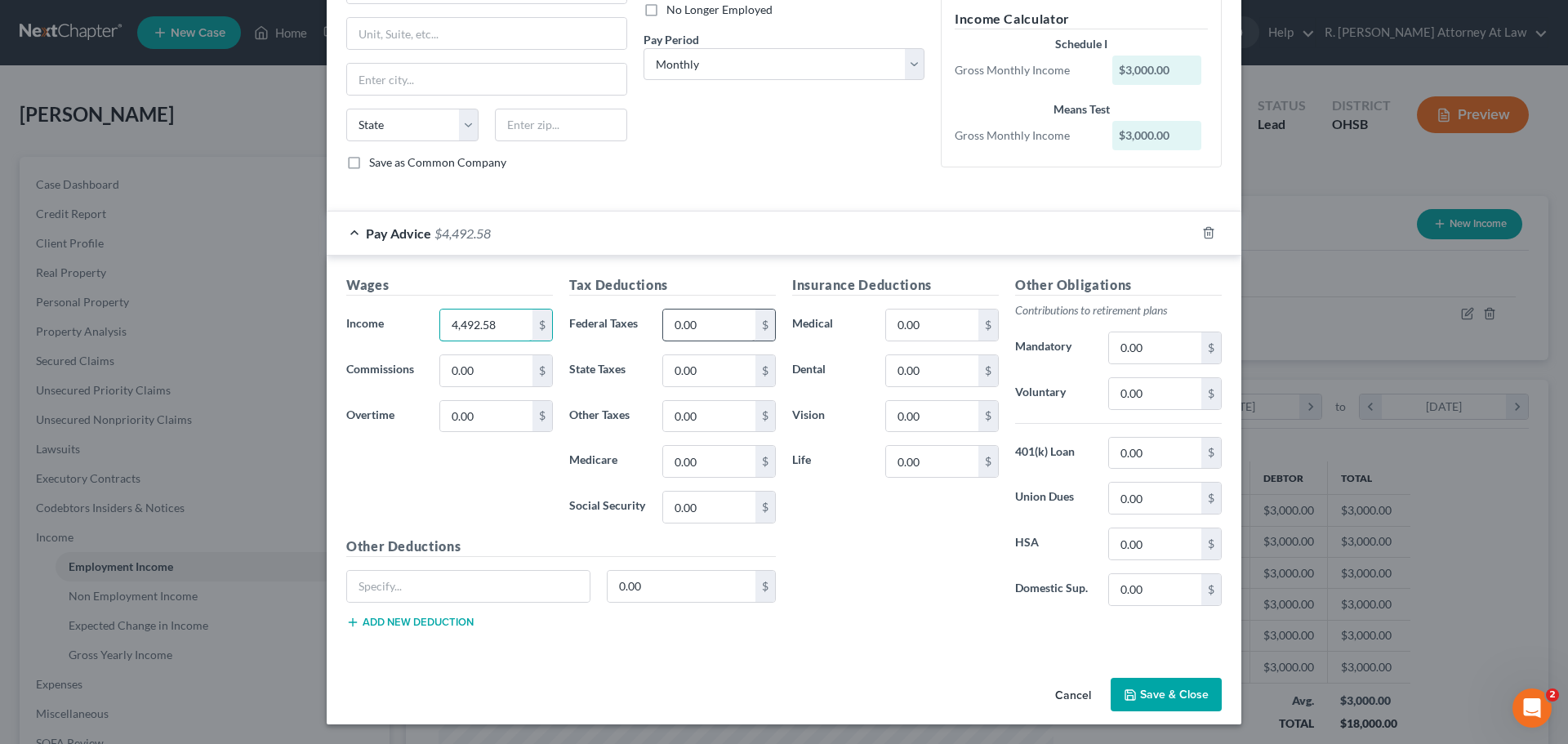
type input "4,492.58"
drag, startPoint x: 668, startPoint y: 325, endPoint x: 630, endPoint y: 323, distance: 38.1
click at [625, 325] on div "Federal Taxes 94,071 $" at bounding box center [673, 325] width 223 height 33
type input "940.71"
click at [1160, 685] on button "Save & Close" at bounding box center [1166, 695] width 111 height 35
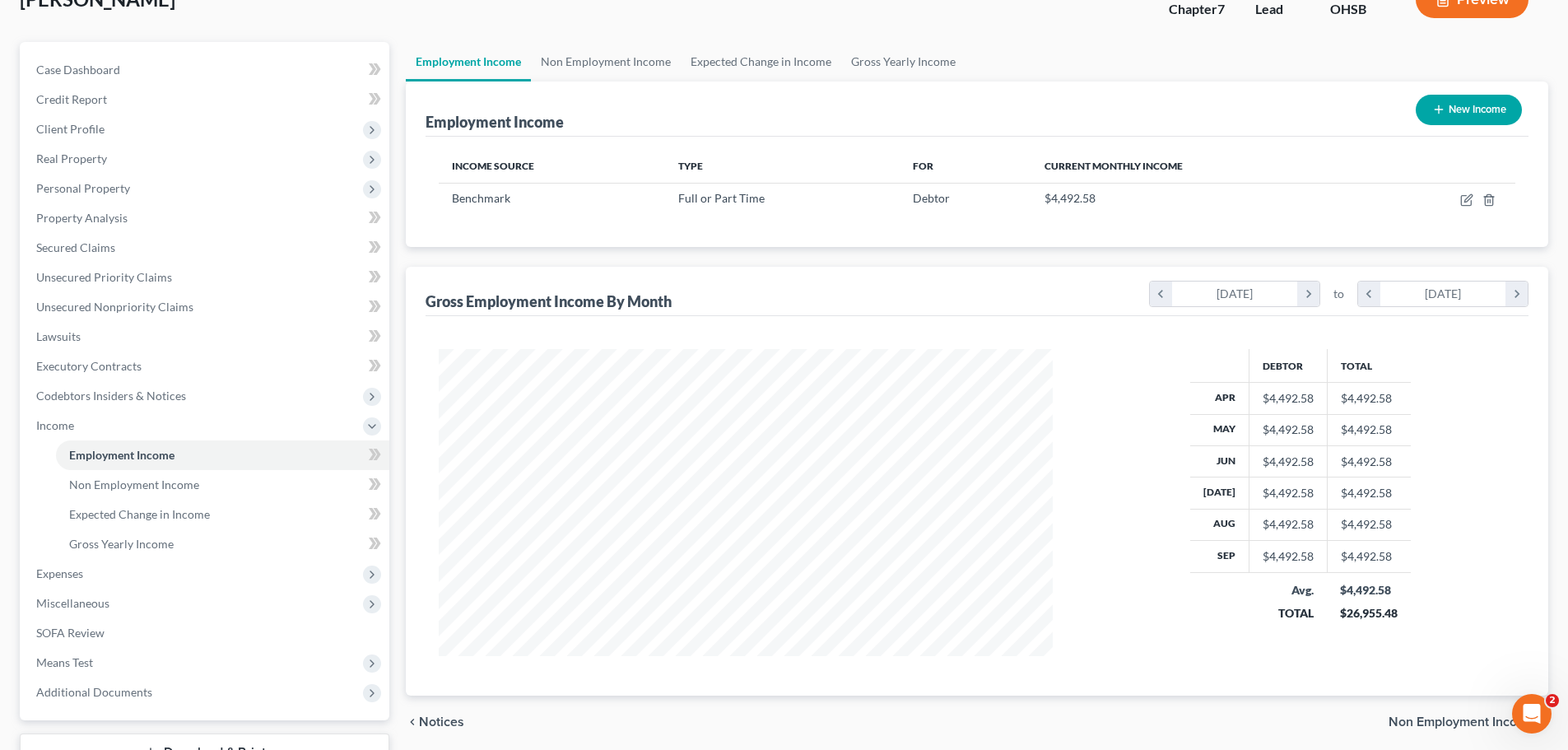
scroll to position [244, 0]
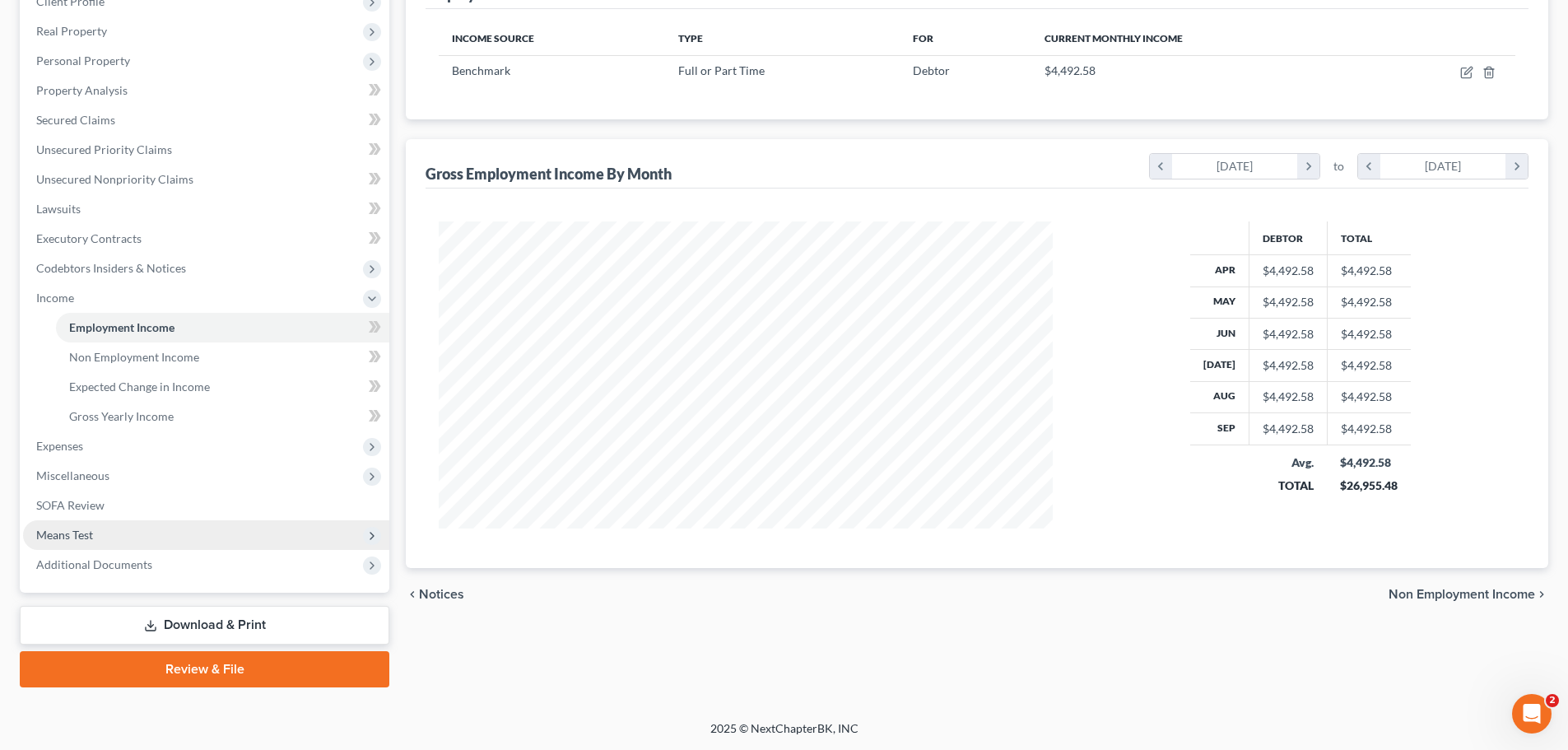
click at [74, 528] on span "Means Test" at bounding box center [64, 535] width 57 height 14
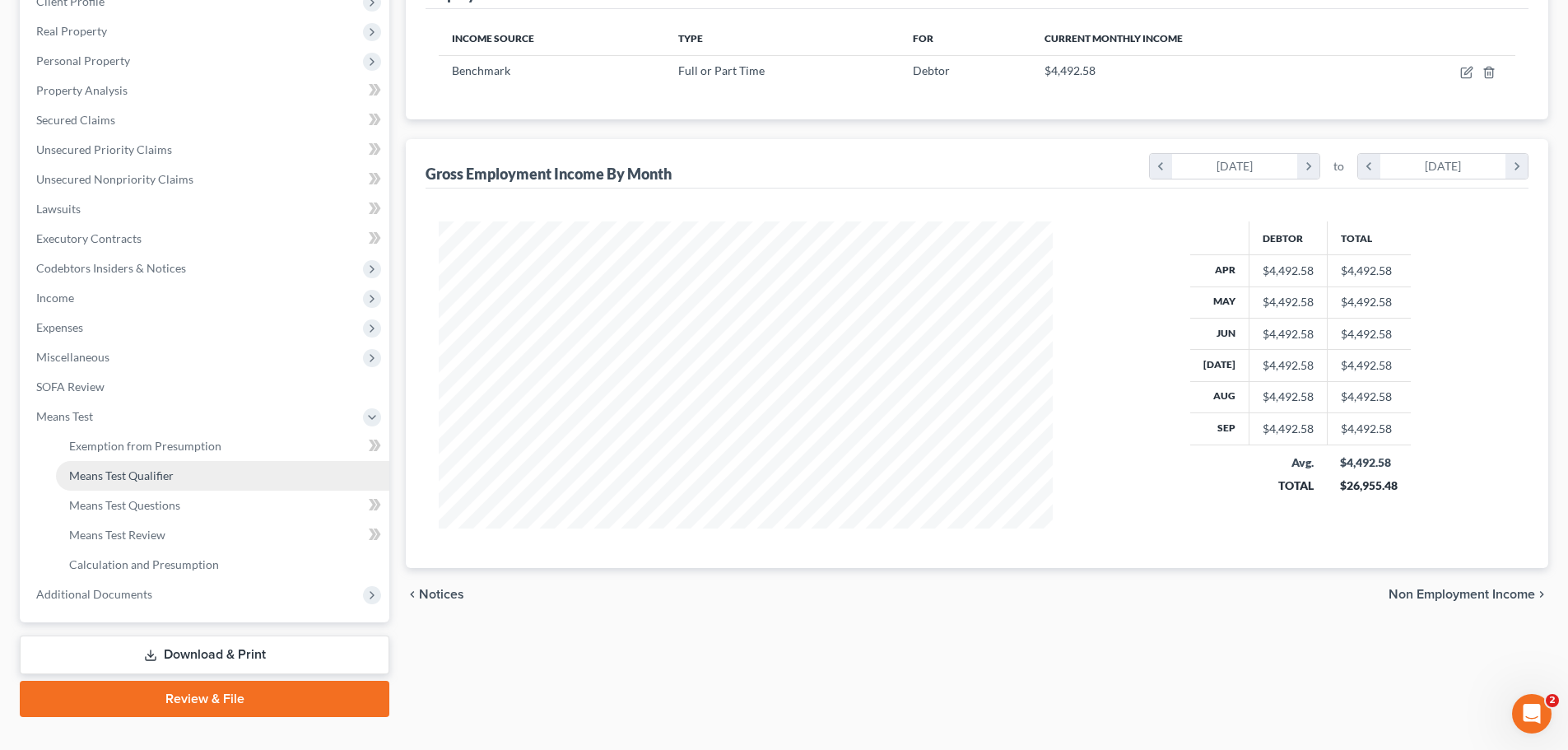
click at [144, 475] on span "Means Test Qualifier" at bounding box center [121, 475] width 105 height 14
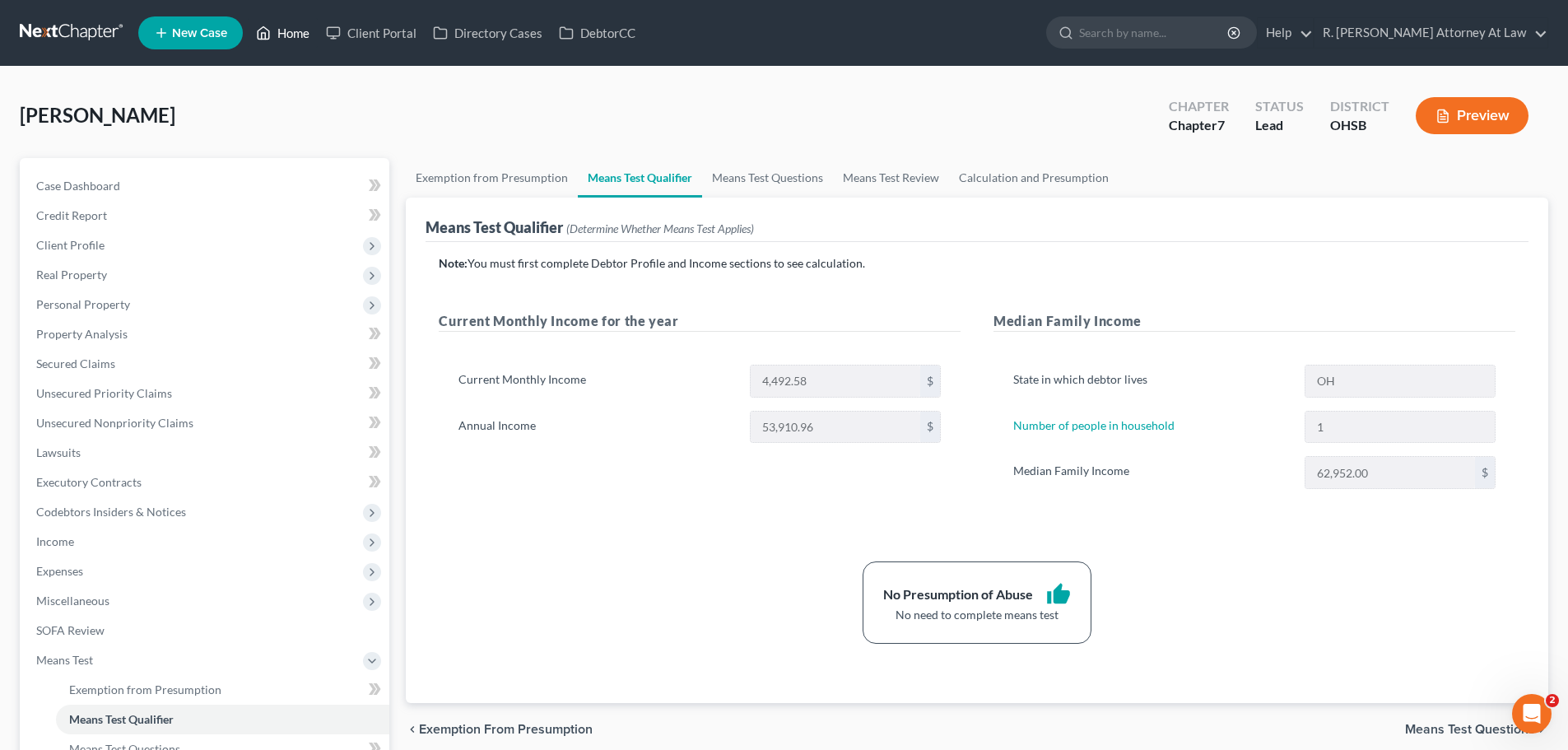
click at [301, 27] on link "Home" at bounding box center [282, 33] width 70 height 30
